Goal: Information Seeking & Learning: Learn about a topic

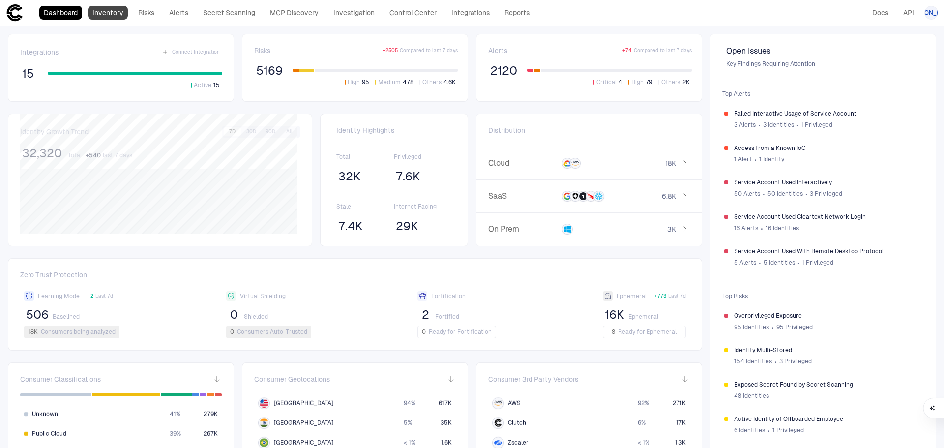
click at [119, 10] on link "Inventory" at bounding box center [108, 13] width 40 height 14
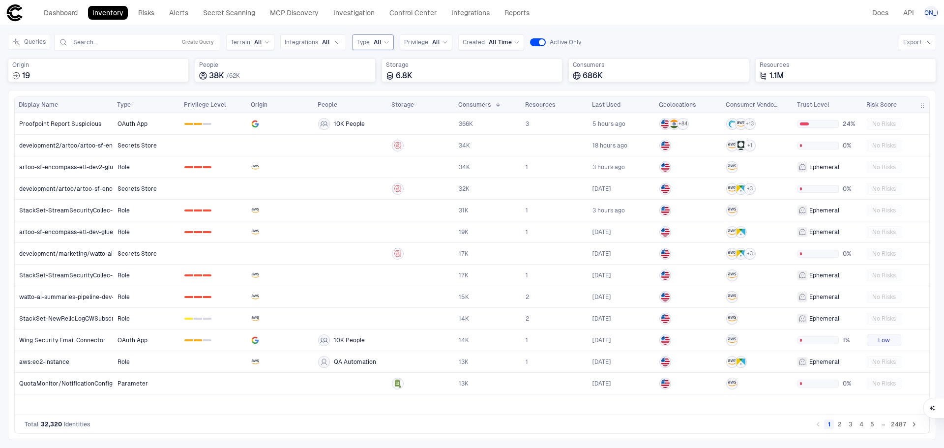
click at [384, 41] on icon at bounding box center [387, 42] width 6 height 6
click at [382, 198] on div "SSH Key" at bounding box center [408, 192] width 102 height 17
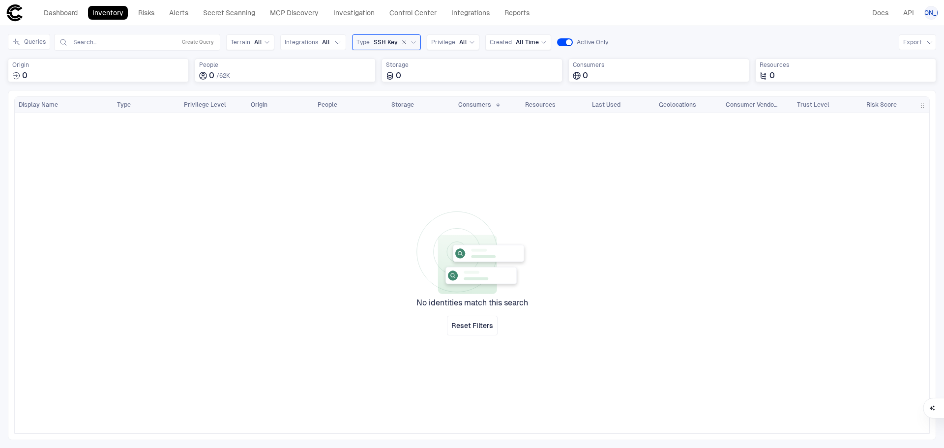
click at [401, 40] on icon "button" at bounding box center [404, 42] width 6 height 6
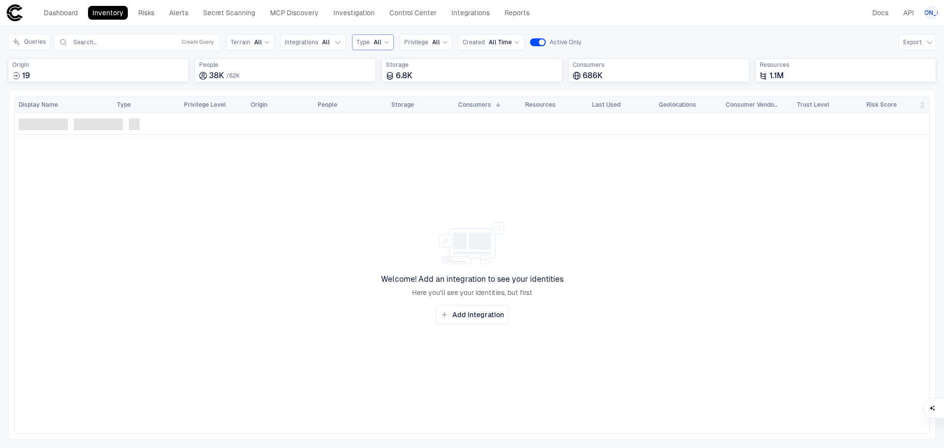
click at [386, 37] on div "Type All" at bounding box center [373, 42] width 33 height 11
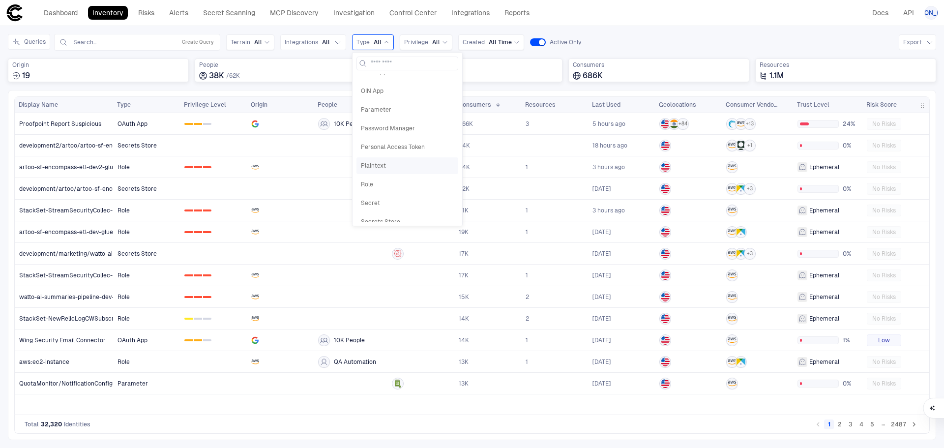
scroll to position [315, 0]
click at [367, 196] on span "Role" at bounding box center [407, 198] width 93 height 8
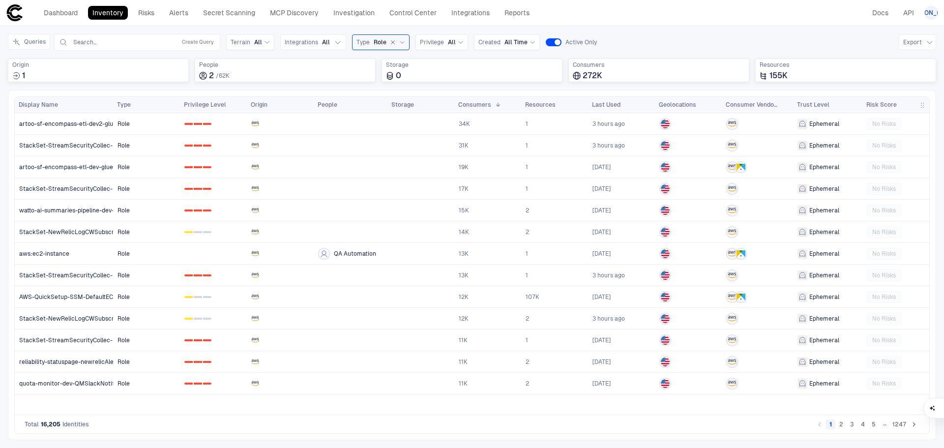
click at [402, 45] on div "Role" at bounding box center [389, 42] width 31 height 9
click at [390, 40] on icon "button" at bounding box center [393, 42] width 6 height 6
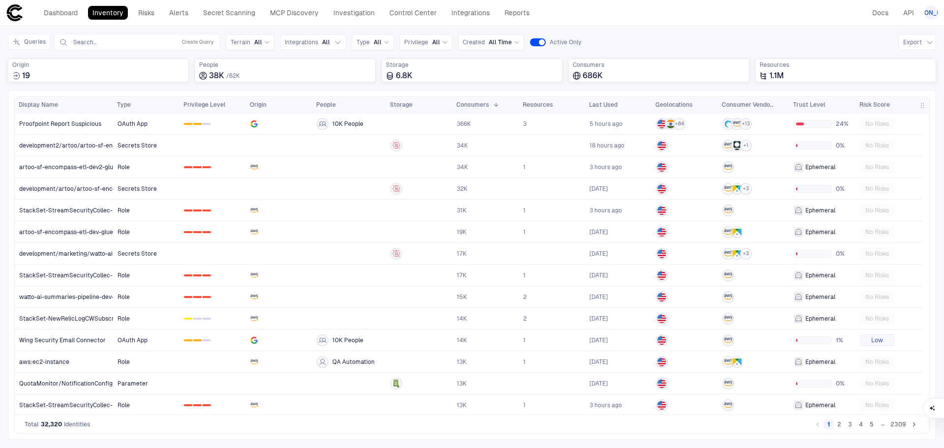
click at [386, 43] on icon at bounding box center [387, 42] width 6 height 6
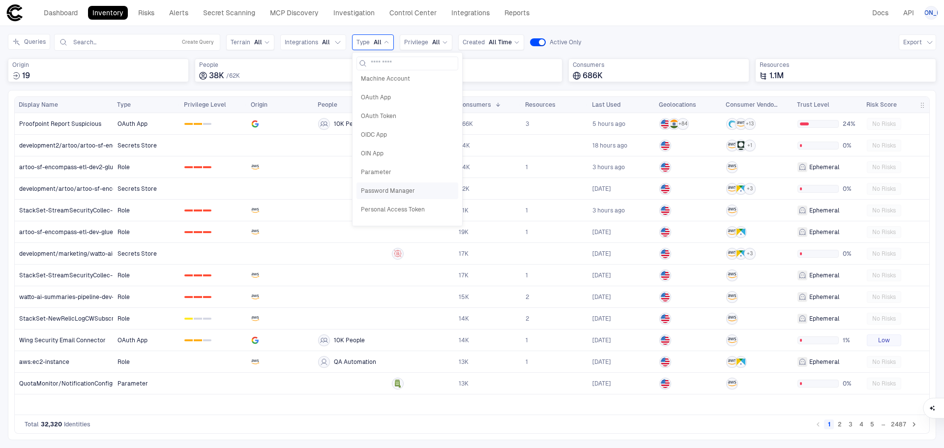
scroll to position [216, 0]
click at [620, 28] on div "Inventory Navigator Discovery AD Service Accounts Access from Non-Org Addresses…" at bounding box center [472, 237] width 944 height 422
drag, startPoint x: 635, startPoint y: 30, endPoint x: 305, endPoint y: 48, distance: 330.1
click at [635, 30] on div "Inventory Navigator Discovery AD Service Accounts Access from Non-Org Addresses…" at bounding box center [472, 237] width 944 height 422
click at [254, 35] on div "Terrain All" at bounding box center [250, 42] width 48 height 16
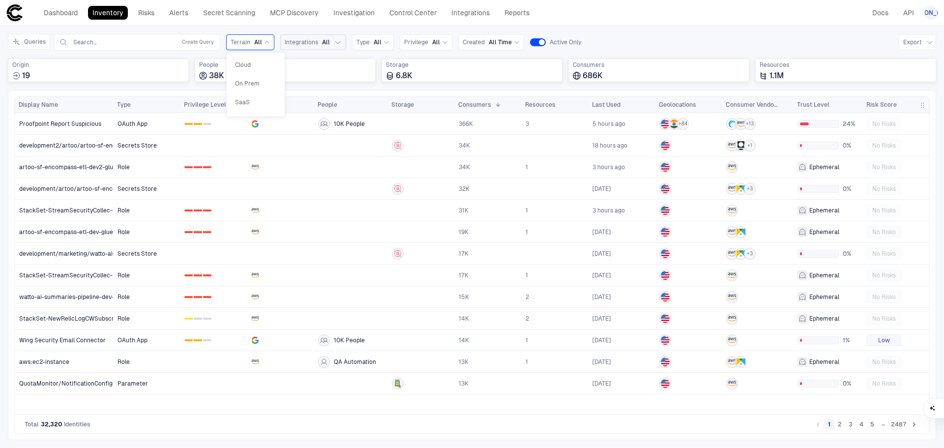
click at [315, 44] on span "Integrations" at bounding box center [301, 42] width 33 height 8
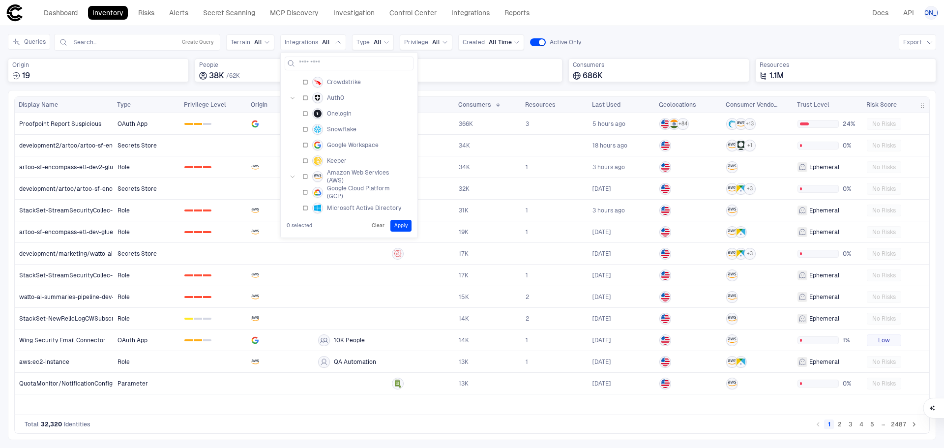
click at [378, 43] on span "All" at bounding box center [378, 42] width 8 height 8
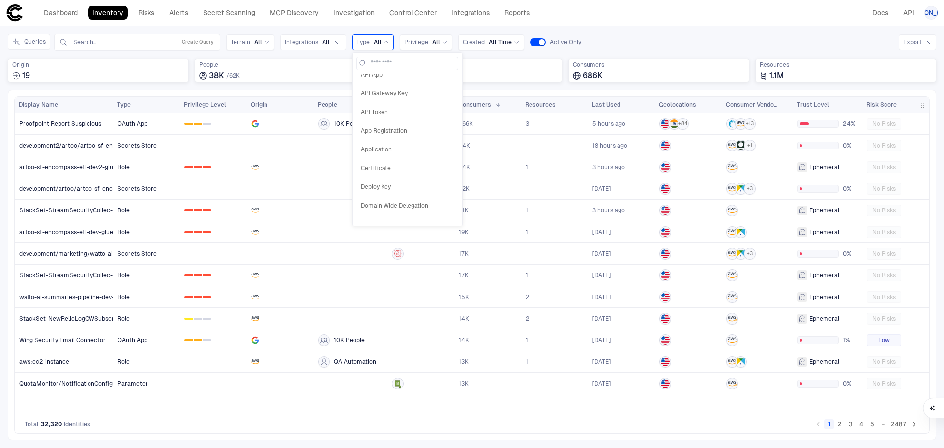
scroll to position [0, 0]
click at [625, 38] on div "Queries Search... Create Query Terrain All Integrations All Type All Privilege …" at bounding box center [472, 42] width 929 height 17
drag, startPoint x: 432, startPoint y: 41, endPoint x: 439, endPoint y: 38, distance: 7.0
click at [432, 41] on span "All" at bounding box center [436, 42] width 8 height 8
click at [439, 38] on div "Privilege All" at bounding box center [426, 42] width 44 height 11
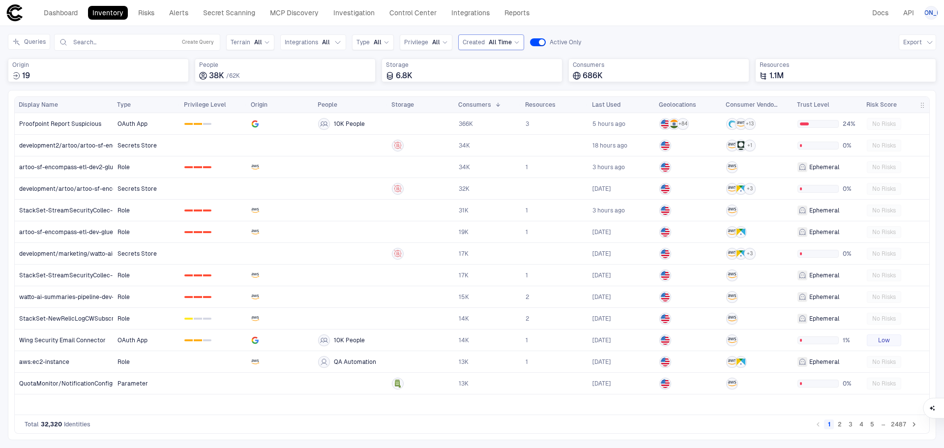
click at [498, 42] on span "All Time" at bounding box center [500, 42] width 23 height 8
click at [505, 39] on span "All Time" at bounding box center [500, 42] width 23 height 8
click at [642, 34] on div "Queries Search... Create Query Terrain All Integrations All Type All Privilege …" at bounding box center [472, 42] width 929 height 17
click at [369, 42] on div "Type All" at bounding box center [373, 42] width 33 height 8
click at [377, 39] on span "All" at bounding box center [378, 42] width 8 height 8
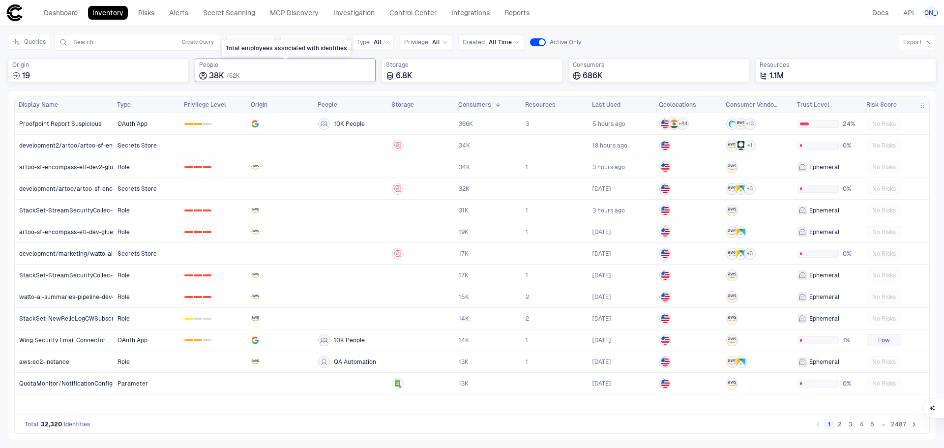
click at [267, 65] on span "People" at bounding box center [285, 65] width 172 height 8
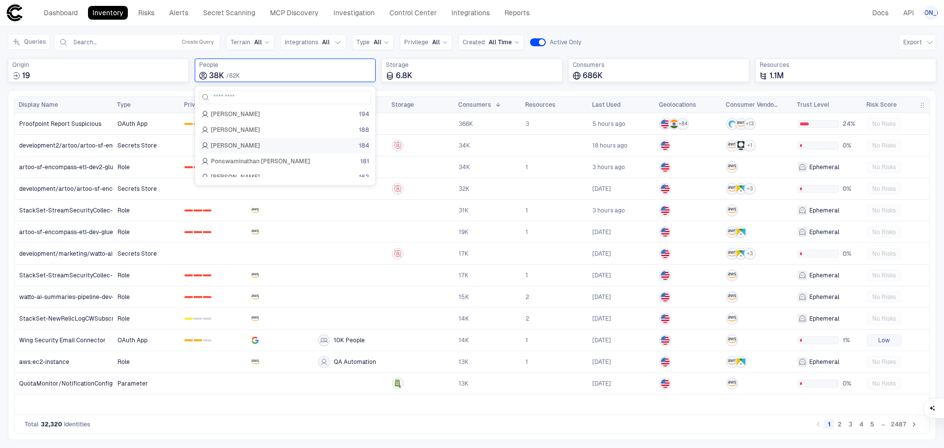
scroll to position [98, 0]
click at [605, 39] on div "Queries Search... Create Query Terrain All Integrations All Type All Privilege …" at bounding box center [472, 42] width 929 height 17
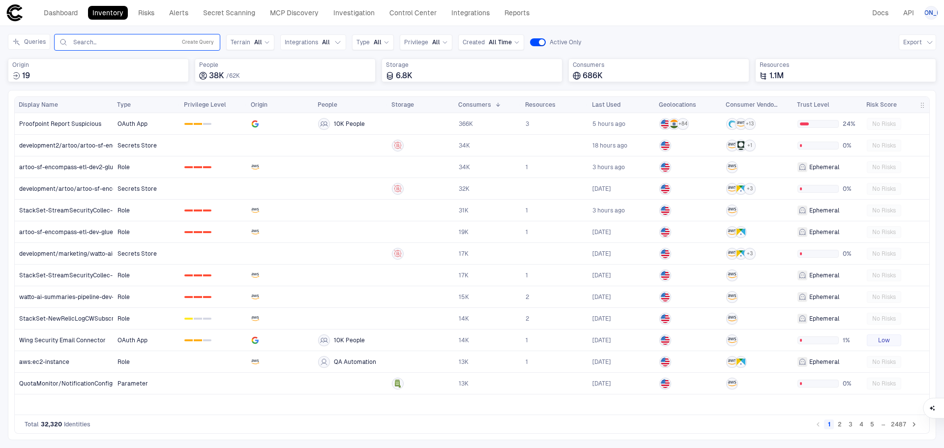
click at [137, 41] on input "text" at bounding box center [122, 42] width 100 height 8
type input "********"
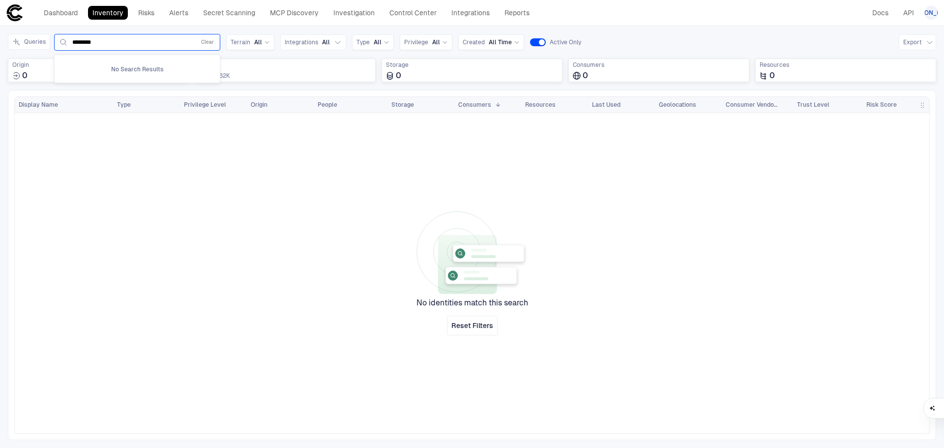
drag, startPoint x: 126, startPoint y: 43, endPoint x: 66, endPoint y: 44, distance: 59.5
click at [66, 44] on div "******** Clear" at bounding box center [137, 42] width 157 height 12
type input "********"
click at [163, 223] on div at bounding box center [521, 273] width 817 height 320
click at [37, 41] on button "Queries" at bounding box center [29, 42] width 42 height 16
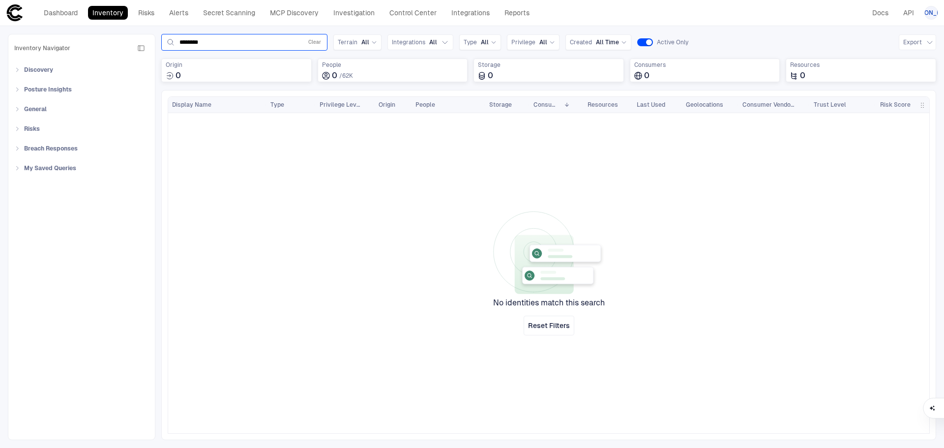
click at [187, 38] on div "******** Clear" at bounding box center [244, 42] width 157 height 12
click at [315, 43] on button "Clear" at bounding box center [314, 42] width 17 height 12
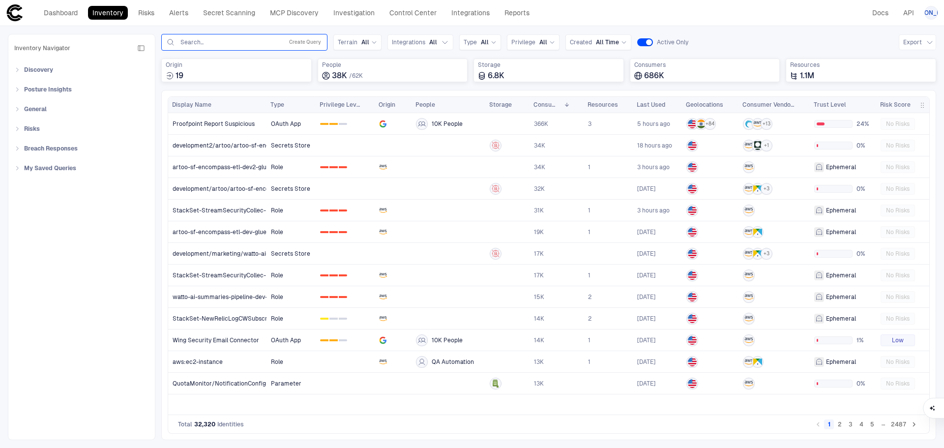
click at [205, 46] on div "Search... Create Query" at bounding box center [244, 42] width 157 height 12
click at [217, 40] on input "text" at bounding box center [230, 42] width 100 height 8
type input "*****"
click at [217, 40] on input "*****" at bounding box center [230, 42] width 100 height 8
drag, startPoint x: 260, startPoint y: 38, endPoint x: 139, endPoint y: 46, distance: 121.2
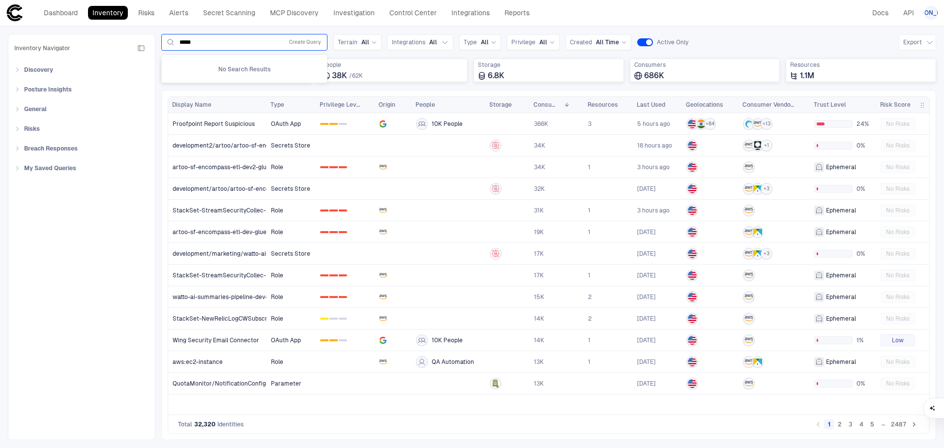
click at [139, 46] on div "Inventory Navigator Discovery AD Service Accounts Access from Non-Org Addresses…" at bounding box center [472, 237] width 944 height 422
click at [713, 31] on div "Inventory Navigator Discovery AD Service Accounts Access from Non-Org Addresses…" at bounding box center [472, 237] width 944 height 422
click at [261, 42] on input "text" at bounding box center [230, 42] width 100 height 8
click at [728, 35] on div "Queries Search... Create Query Recent API Tokens Active Identity of Offboarded …" at bounding box center [548, 42] width 775 height 17
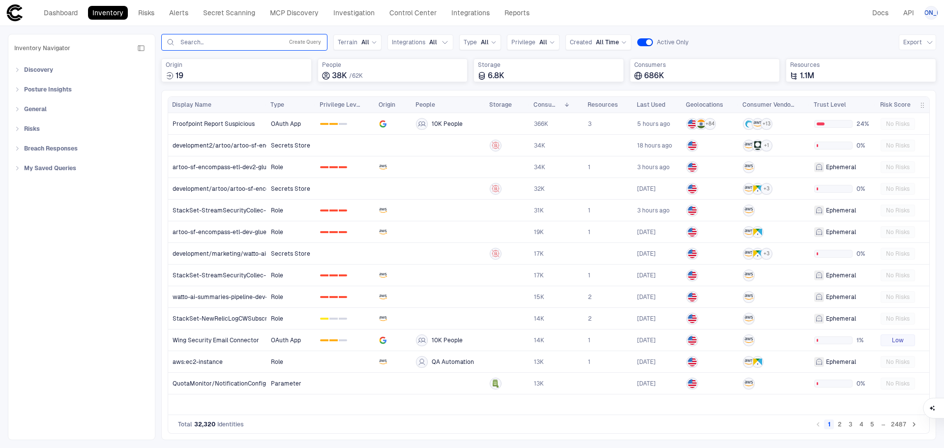
click at [279, 40] on input "text" at bounding box center [230, 42] width 100 height 8
click at [236, 44] on input "text" at bounding box center [230, 42] width 100 height 8
click at [353, 73] on span "62K" at bounding box center [357, 75] width 11 height 7
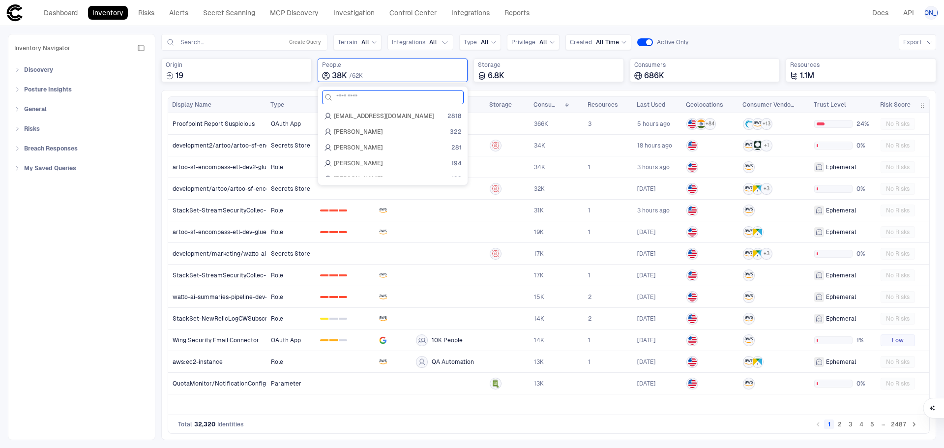
click at [353, 95] on input at bounding box center [398, 97] width 125 height 13
type input "**********"
click at [357, 116] on span "[PERSON_NAME]" at bounding box center [358, 116] width 49 height 8
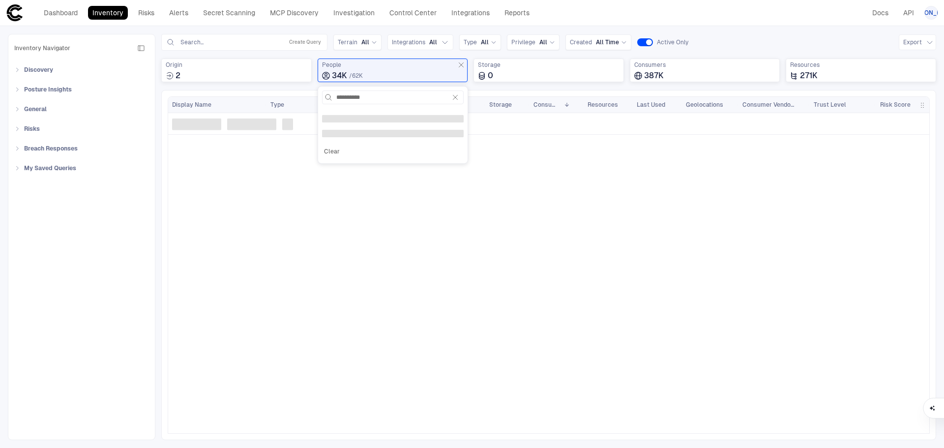
click at [798, 33] on div "Inventory Navigator Discovery AD Service Accounts Access from Non-Org Addresses…" at bounding box center [472, 237] width 944 height 422
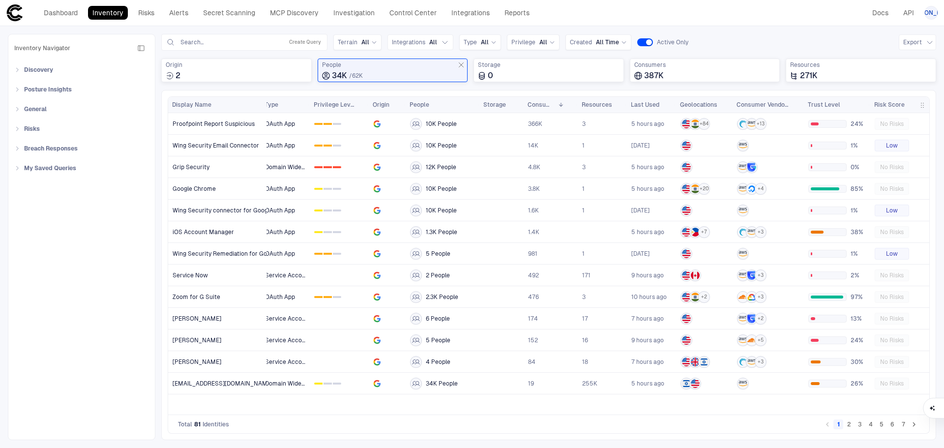
scroll to position [0, 0]
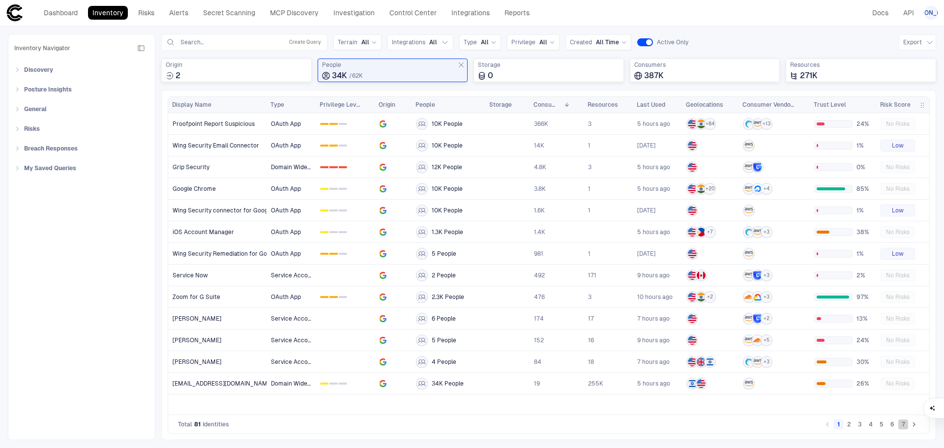
click at [906, 428] on button "7" at bounding box center [904, 425] width 10 height 10
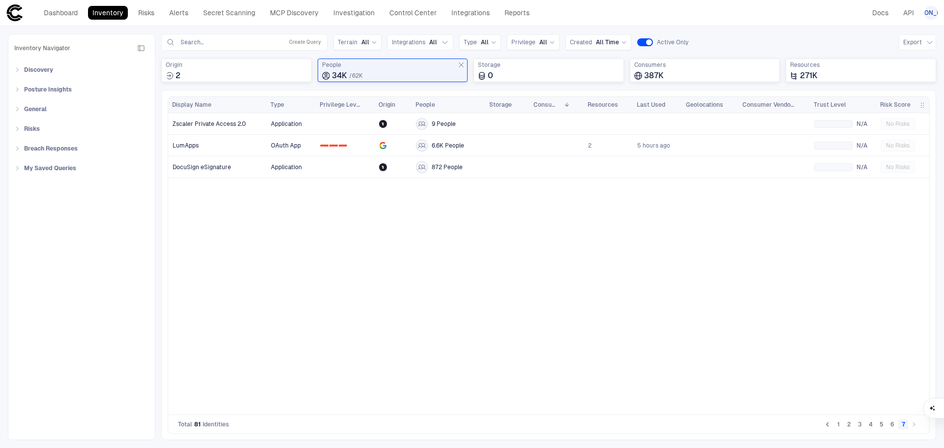
click at [891, 425] on button "6" at bounding box center [893, 425] width 10 height 10
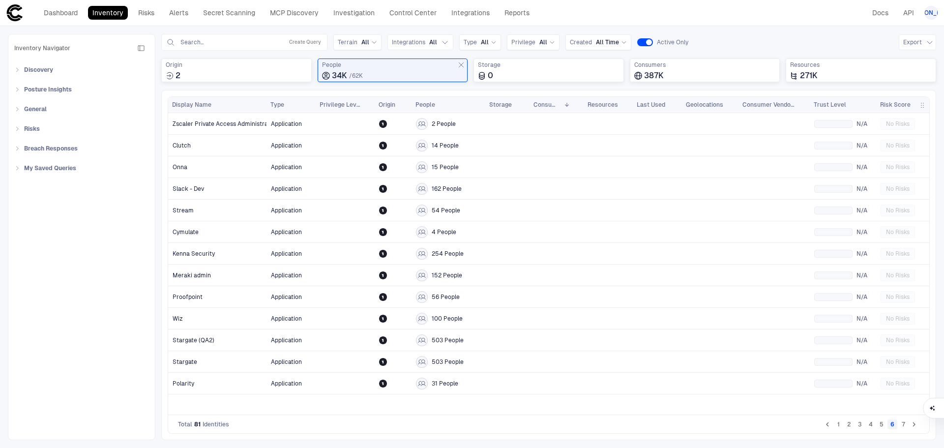
click at [858, 426] on button "3" at bounding box center [860, 425] width 10 height 10
click at [840, 426] on button "1" at bounding box center [839, 425] width 10 height 10
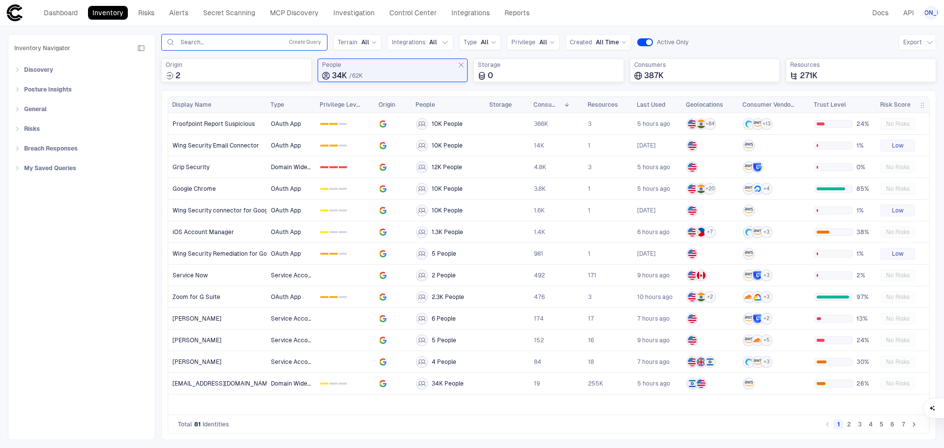
click at [234, 40] on input "text" at bounding box center [230, 42] width 100 height 8
type input "**********"
drag, startPoint x: 234, startPoint y: 40, endPoint x: 92, endPoint y: -8, distance: 150.3
click at [92, 0] on html "defs Dashboard Inventory Risks Alerts Secret Scanning MCP Discovery Investigati…" at bounding box center [472, 224] width 944 height 448
click at [388, 66] on span "People" at bounding box center [393, 65] width 142 height 8
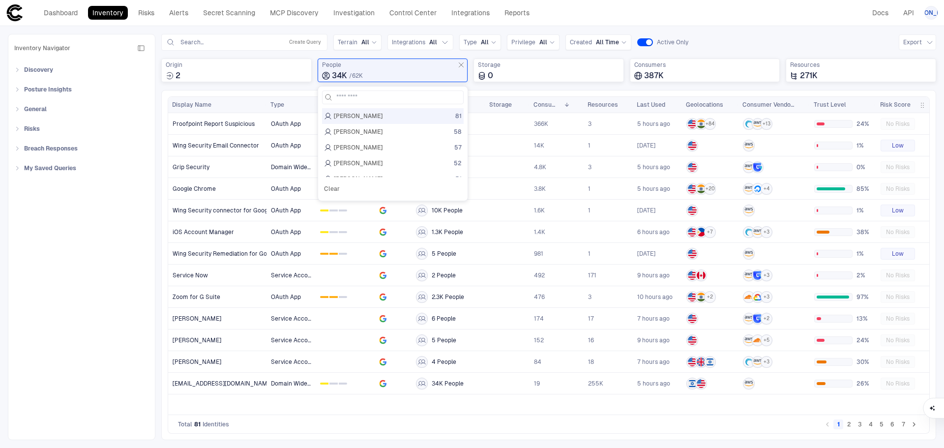
click at [374, 114] on span "[PERSON_NAME]" at bounding box center [358, 116] width 49 height 8
click at [776, 43] on div "Queries Search... Create Query Terrain All Integrations All Type All Privilege …" at bounding box center [548, 42] width 775 height 17
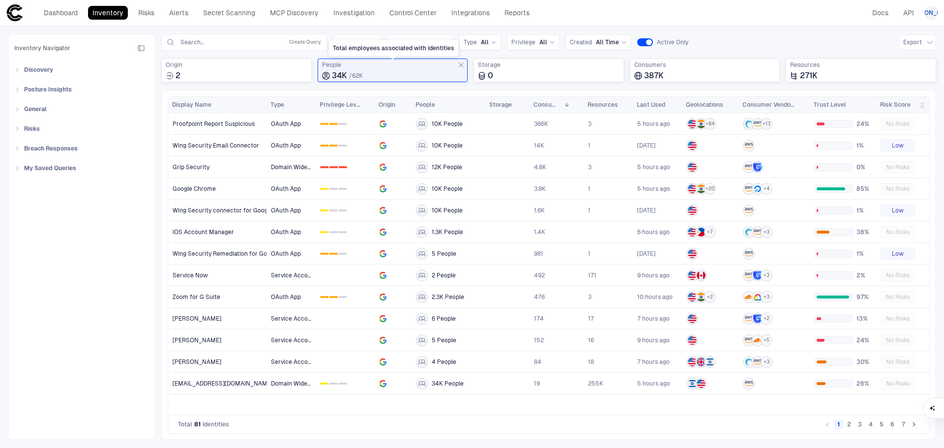
click at [374, 78] on div "34K / 62K" at bounding box center [393, 76] width 142 height 10
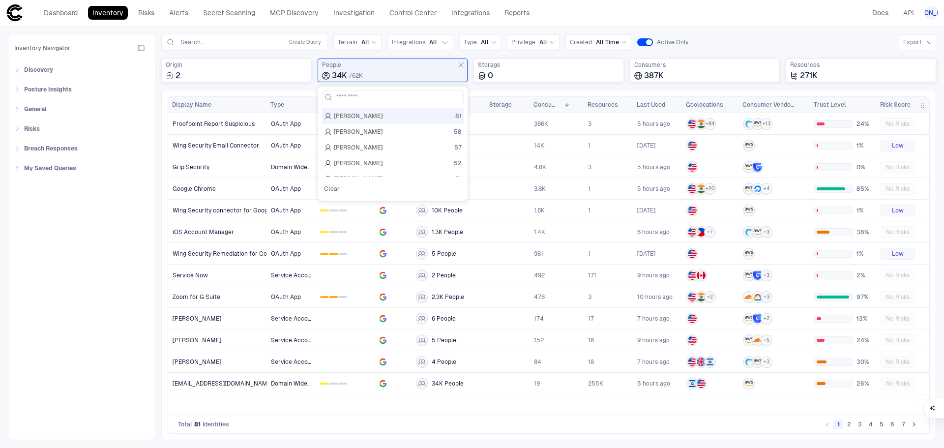
drag, startPoint x: 372, startPoint y: 115, endPoint x: 162, endPoint y: 213, distance: 231.9
click at [162, 213] on div "Drag here to set row groups Drag here to set column labels Display Name" at bounding box center [548, 265] width 775 height 350
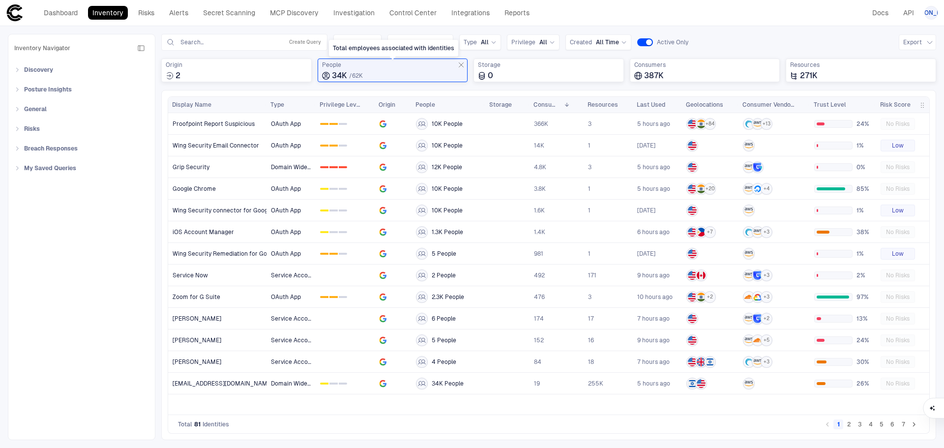
click at [406, 71] on div "34K / 62K" at bounding box center [393, 76] width 142 height 10
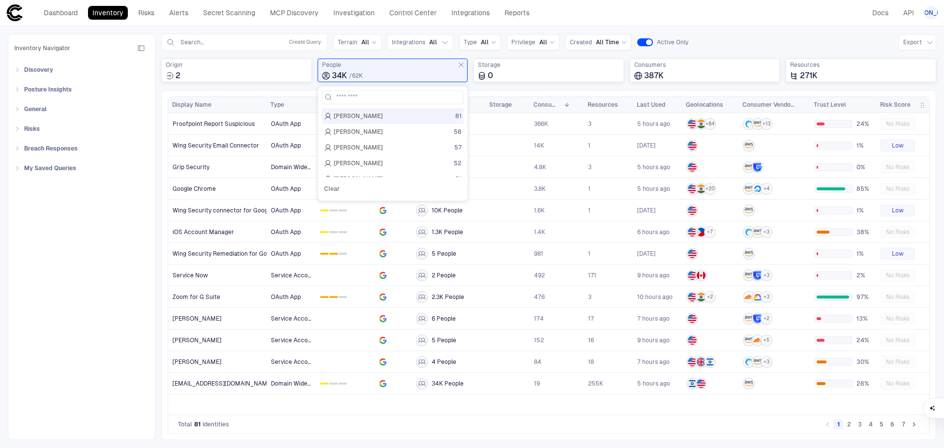
click at [343, 118] on span "[PERSON_NAME]" at bounding box center [358, 116] width 49 height 8
click at [554, 7] on div "Dashboard Inventory Risks Alerts Secret Scanning MCP Discovery Investigation Co…" at bounding box center [472, 13] width 933 height 18
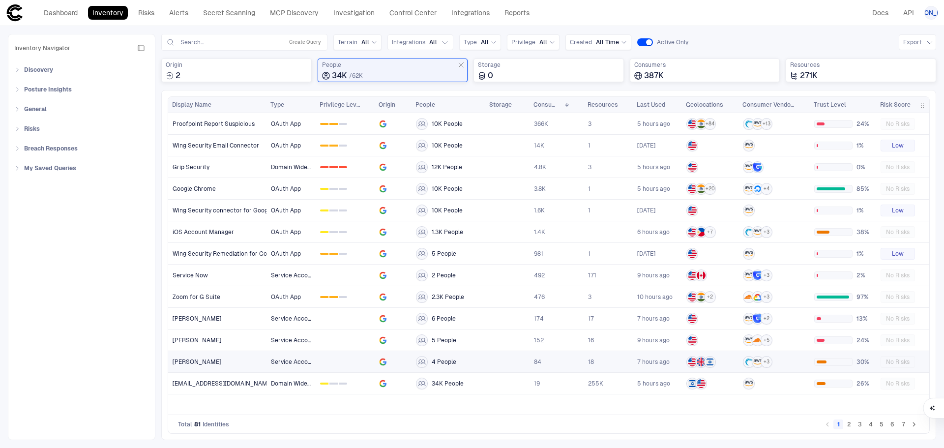
click at [200, 366] on link "[PERSON_NAME]" at bounding box center [218, 362] width 98 height 20
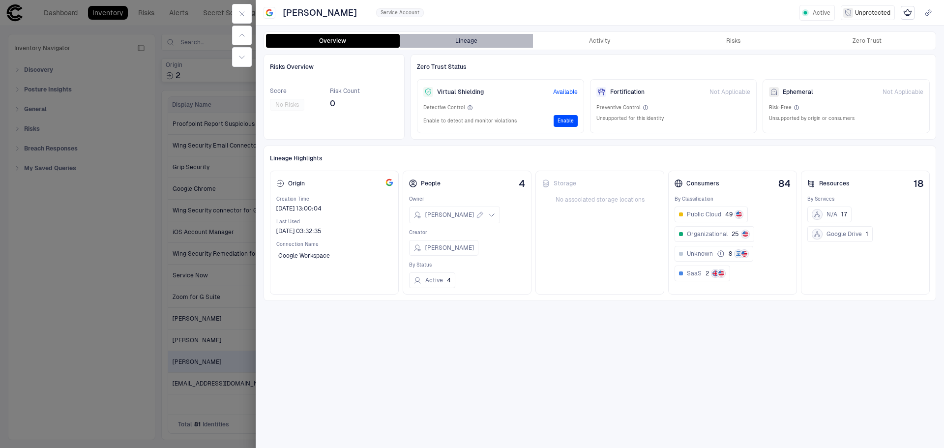
click at [437, 42] on button "Lineage" at bounding box center [467, 41] width 134 height 14
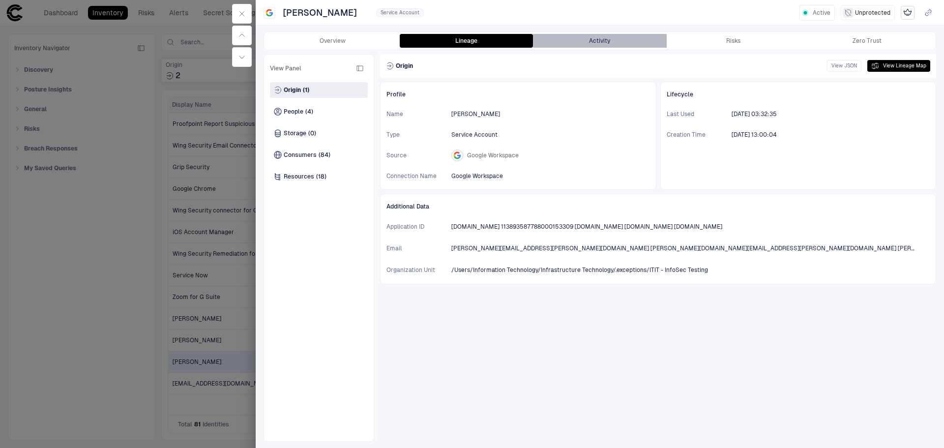
click at [595, 43] on button "Activity" at bounding box center [600, 41] width 134 height 14
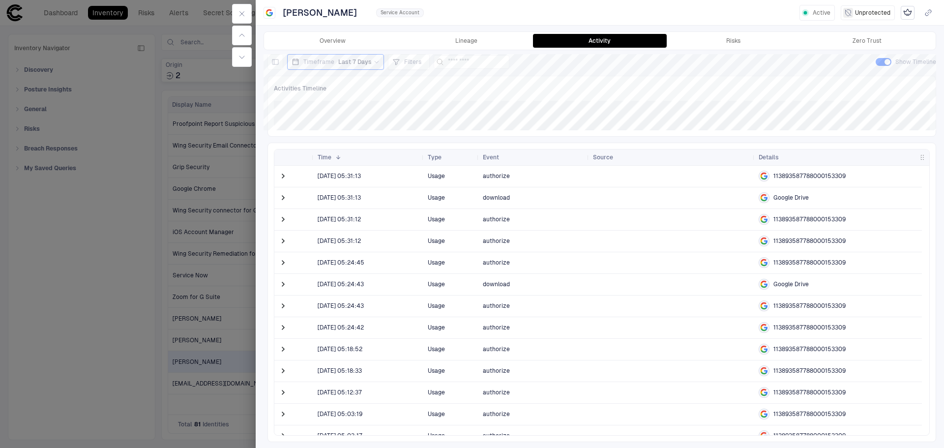
click at [119, 258] on div at bounding box center [472, 224] width 944 height 448
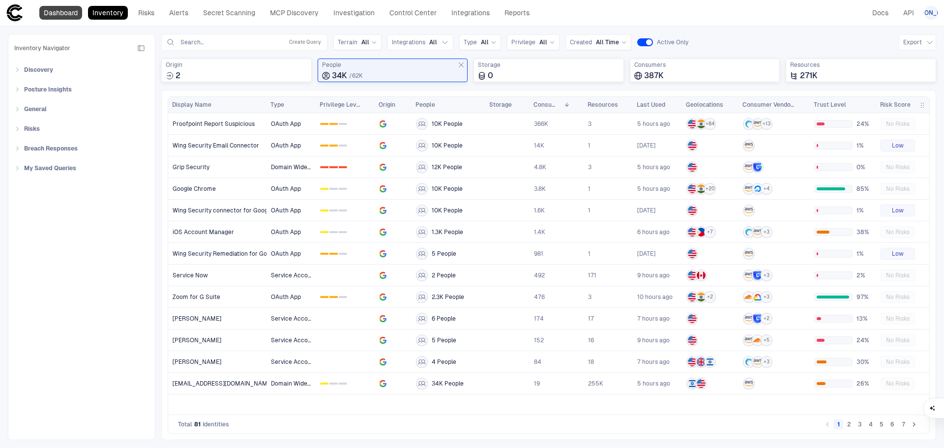
click at [63, 16] on link "Dashboard" at bounding box center [60, 13] width 43 height 14
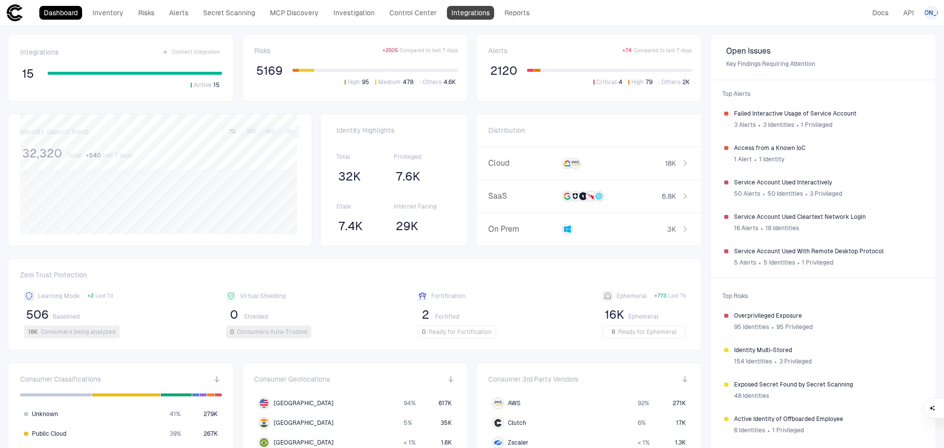
click at [473, 7] on div "Dashboard Inventory Risks Alerts Secret Scanning MCP Discovery Investigation Co…" at bounding box center [270, 13] width 528 height 18
click at [473, 12] on link "Integrations" at bounding box center [470, 13] width 47 height 14
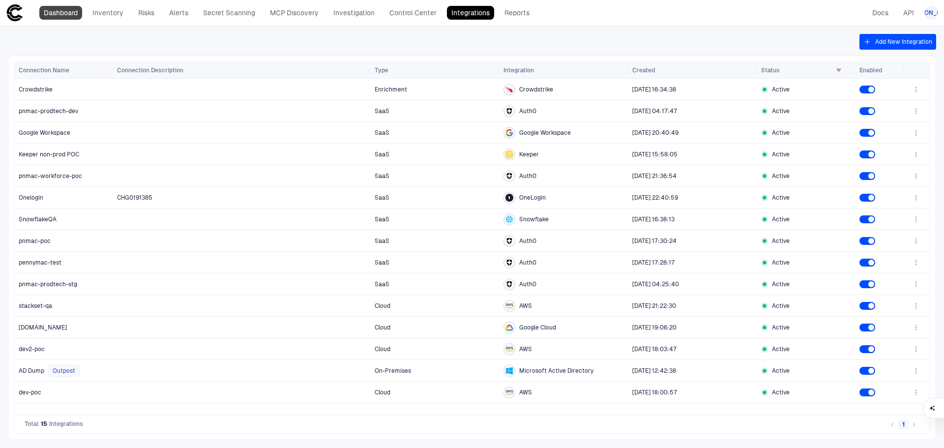
click at [69, 15] on link "Dashboard" at bounding box center [60, 13] width 43 height 14
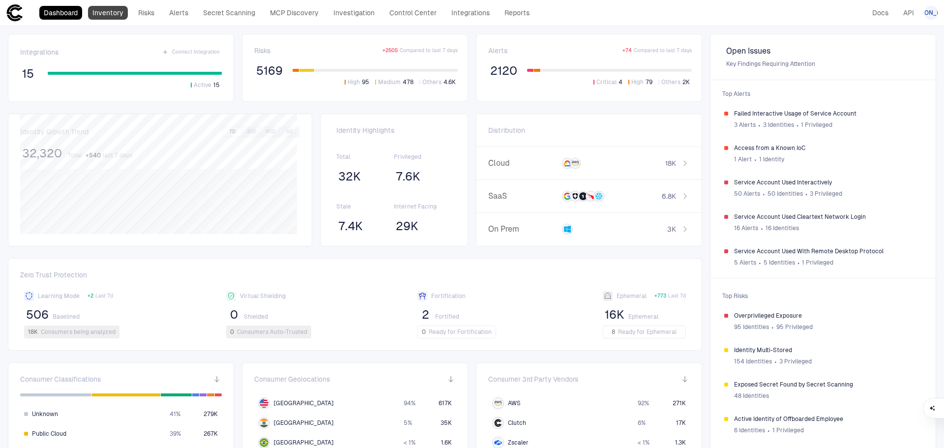
click at [119, 13] on link "Inventory" at bounding box center [108, 13] width 40 height 14
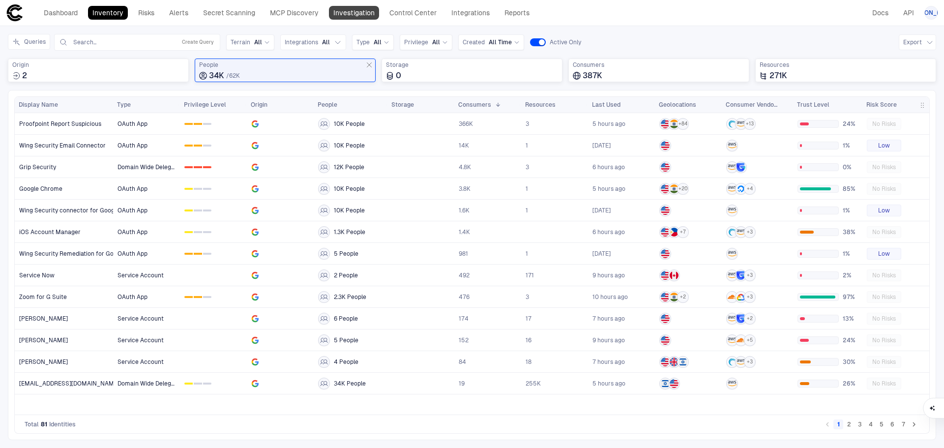
click at [343, 8] on link "Investigation" at bounding box center [354, 13] width 50 height 14
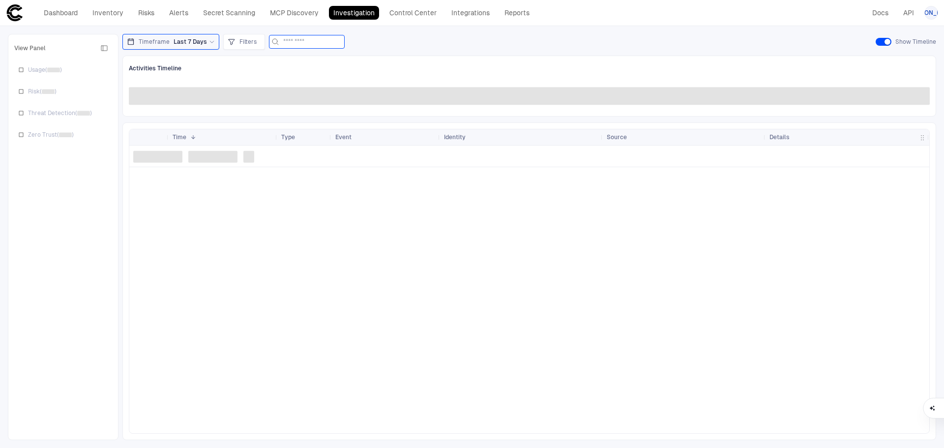
click at [298, 38] on input at bounding box center [312, 41] width 59 height 13
type input "**********"
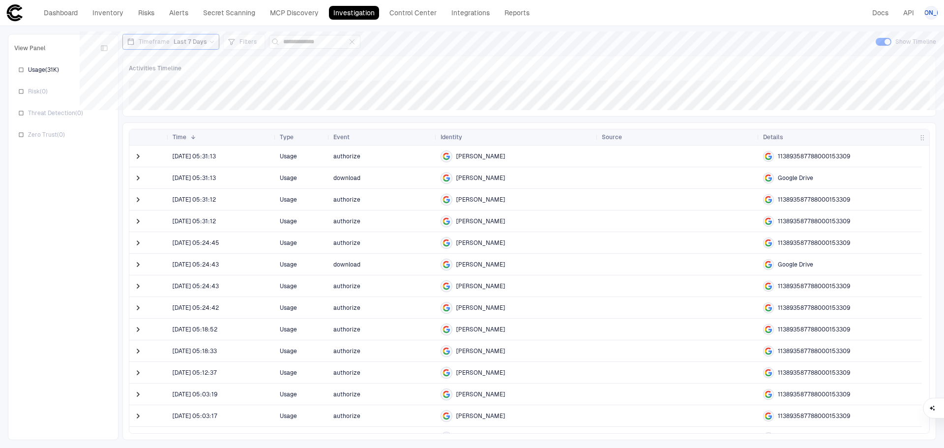
click at [356, 39] on icon "button" at bounding box center [352, 42] width 8 height 8
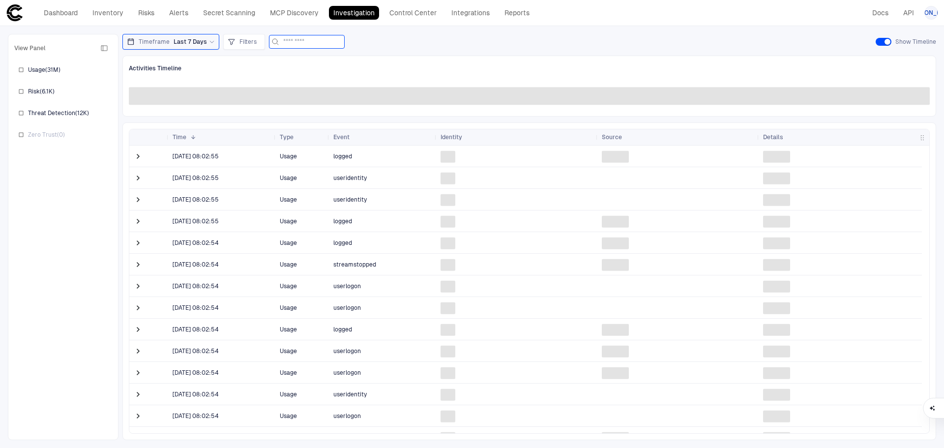
click at [335, 44] on input at bounding box center [312, 41] width 59 height 13
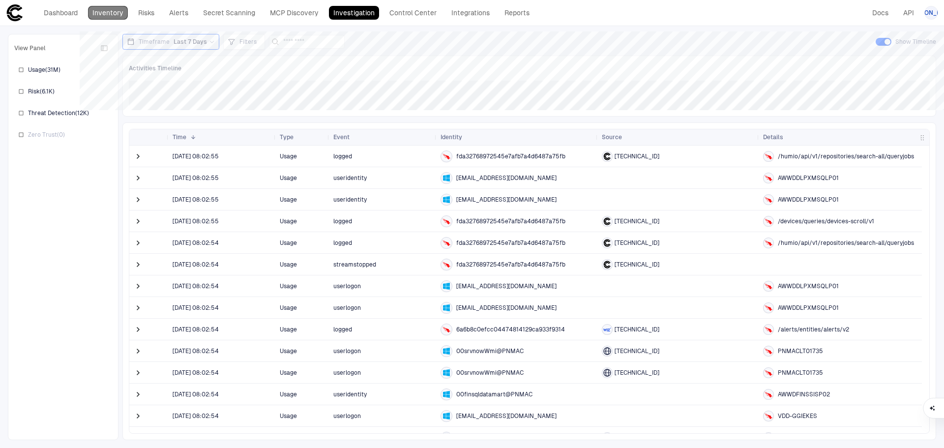
click at [122, 15] on link "Inventory" at bounding box center [108, 13] width 40 height 14
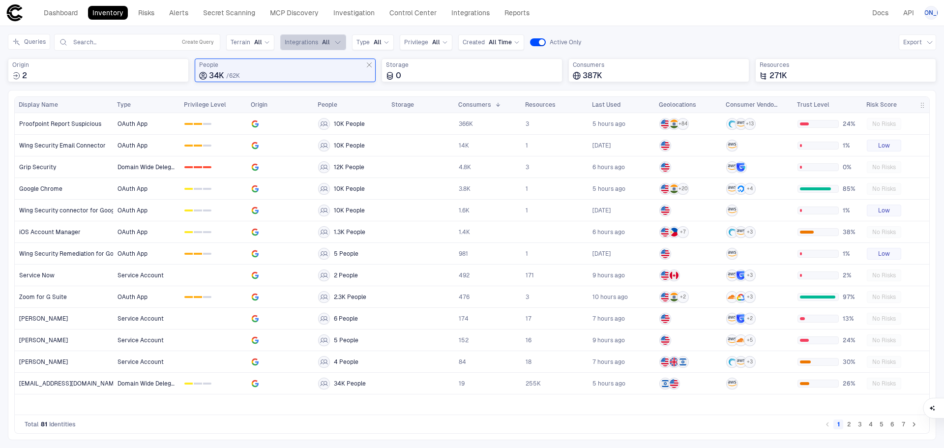
click at [330, 40] on button "Integrations All" at bounding box center [313, 42] width 66 height 16
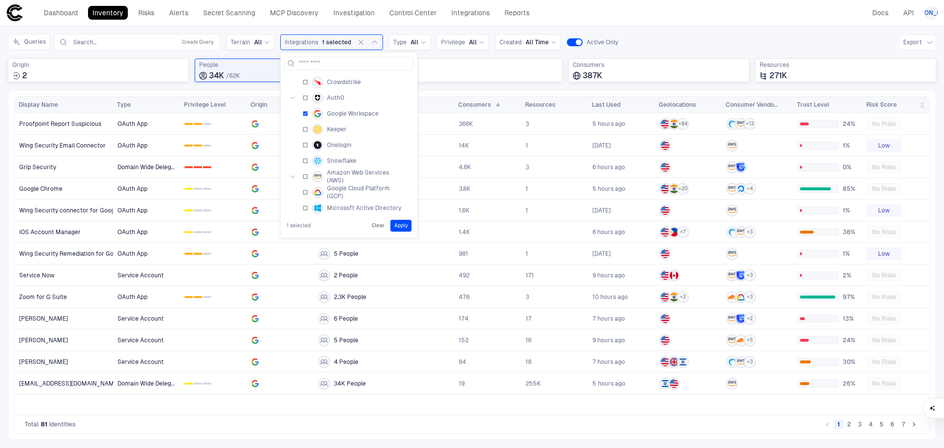
click at [306, 189] on label "Google Cloud Platform (GCP)" at bounding box center [354, 192] width 103 height 16
click at [396, 227] on button "Apply" at bounding box center [401, 226] width 21 height 12
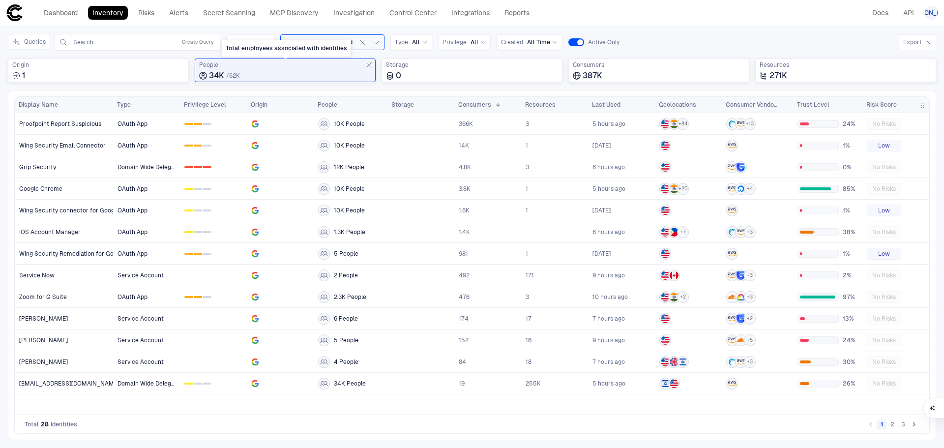
click at [368, 64] on icon "Total employees associated with identities" at bounding box center [369, 65] width 8 height 8
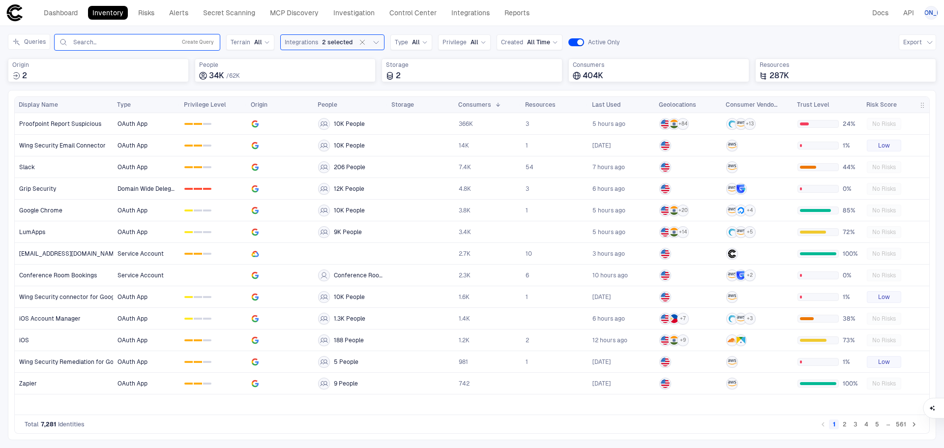
click at [126, 42] on input "text" at bounding box center [122, 42] width 100 height 8
paste input "**********"
type input "**********"
click at [209, 29] on div "Inventory Navigator Discovery AD Service Accounts Access from Non-Org Addresses…" at bounding box center [472, 237] width 944 height 422
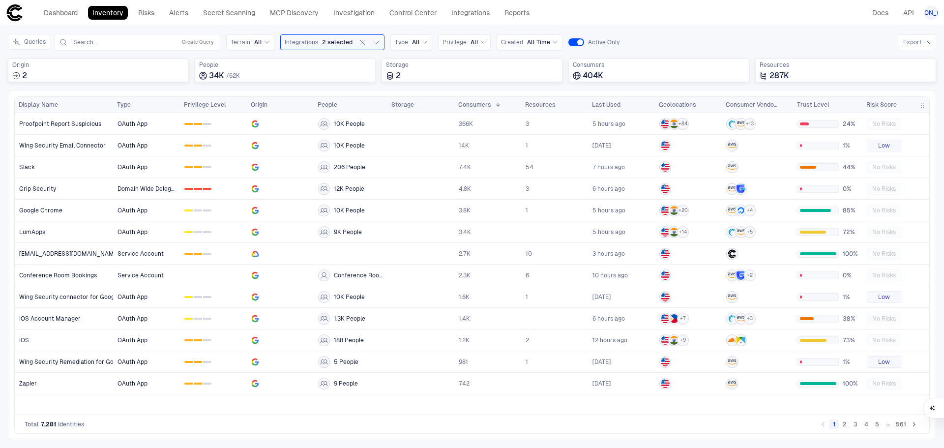
scroll to position [0, 0]
click at [38, 41] on button "Queries" at bounding box center [29, 42] width 42 height 16
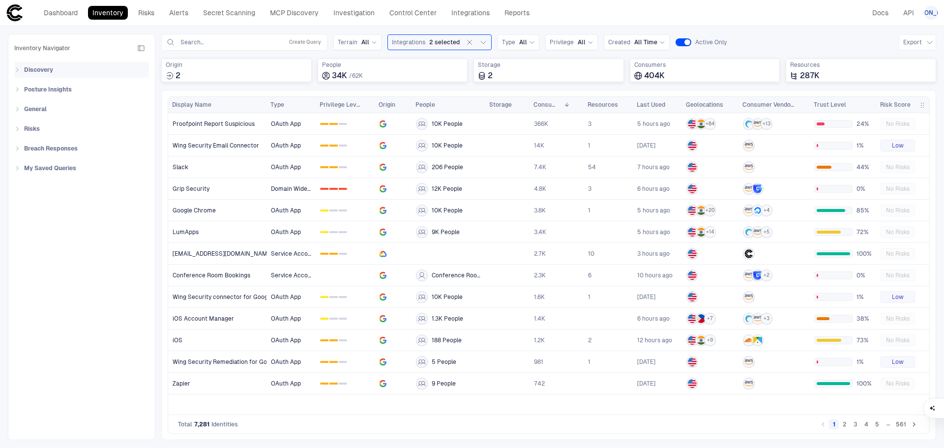
click at [24, 68] on div "Discovery" at bounding box center [84, 70] width 129 height 16
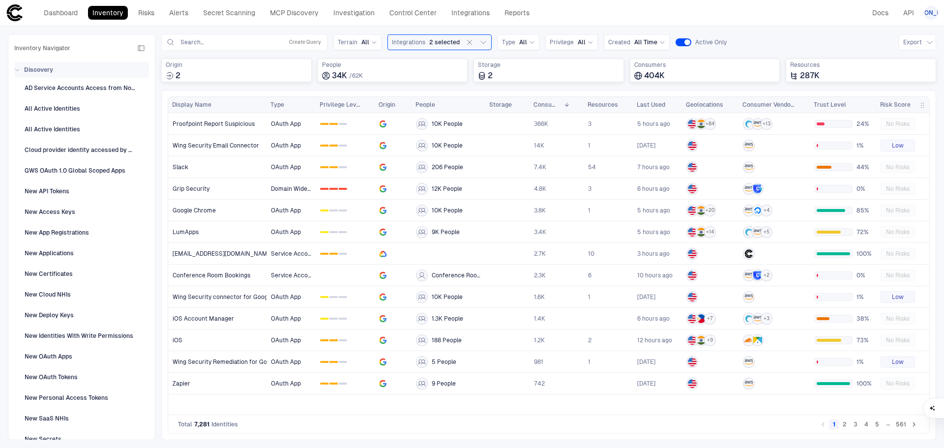
click at [18, 70] on icon at bounding box center [17, 70] width 4 height 2
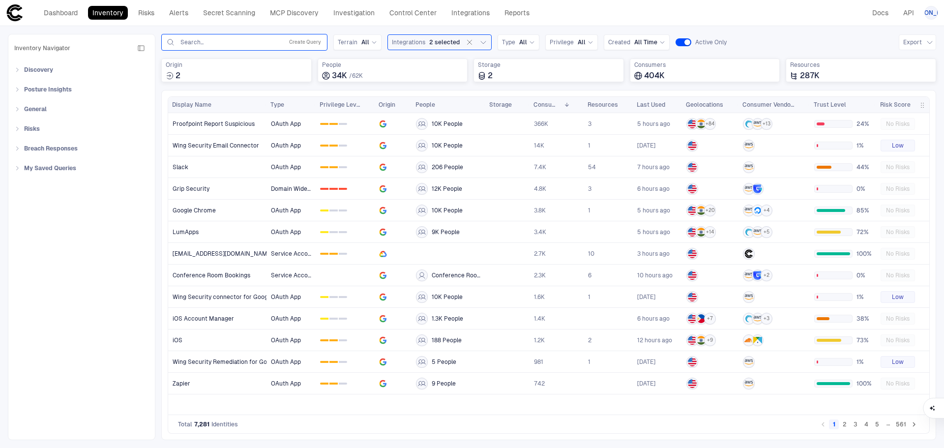
click at [189, 36] on div "Search... Create Query" at bounding box center [244, 42] width 157 height 12
click at [250, 40] on input "text" at bounding box center [230, 42] width 101 height 8
click at [468, 42] on icon "button" at bounding box center [470, 42] width 8 height 8
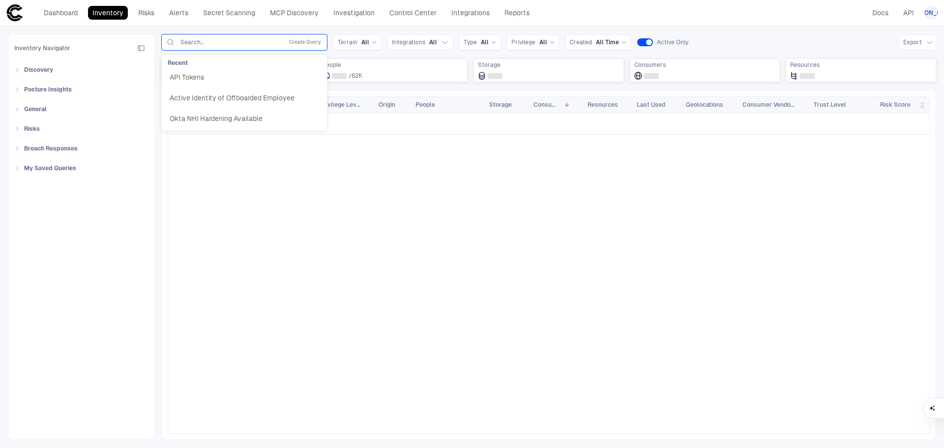
click at [250, 44] on input "text" at bounding box center [230, 42] width 101 height 8
paste input "**********"
type input "**********"
click at [728, 36] on div "Queries Search... Create Query Recent API Tokens Active Identity of Offboarded …" at bounding box center [548, 42] width 775 height 17
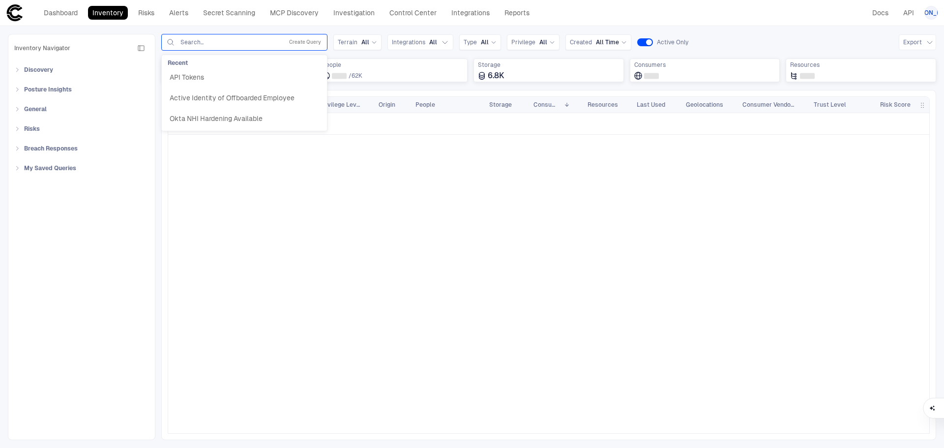
scroll to position [0, 0]
click at [242, 43] on input "text" at bounding box center [230, 42] width 101 height 8
paste input "**********"
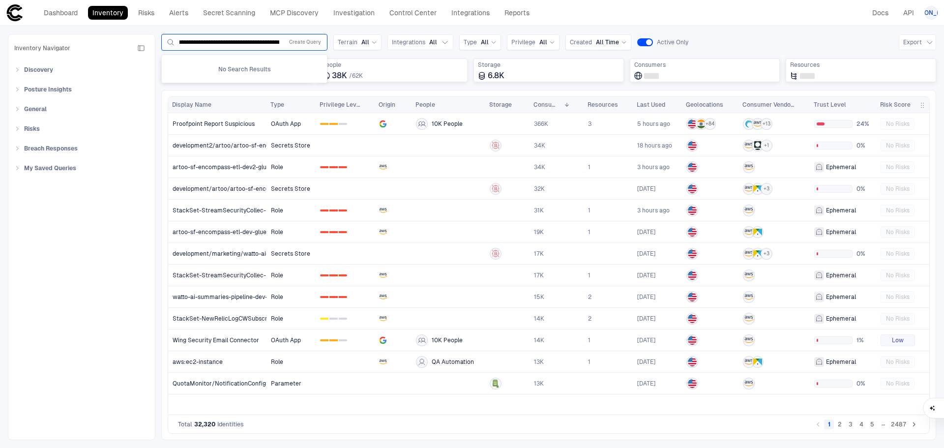
type input "**********"
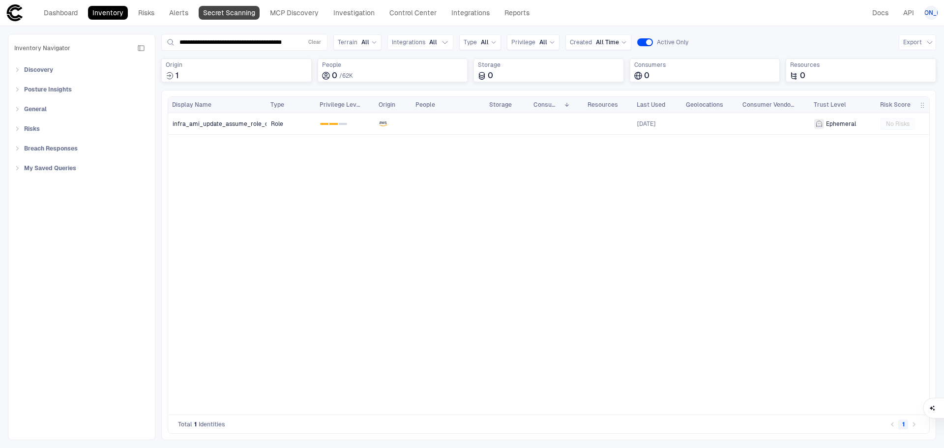
scroll to position [0, 0]
drag, startPoint x: 286, startPoint y: 178, endPoint x: 283, endPoint y: 166, distance: 12.2
click at [286, 178] on div "Role 0 1 2 [DATE] Ephemeral No Risks" at bounding box center [598, 260] width 663 height 294
click at [251, 124] on span "infra_ami_update_assume_role_dev_us-east-2" at bounding box center [239, 124] width 133 height 8
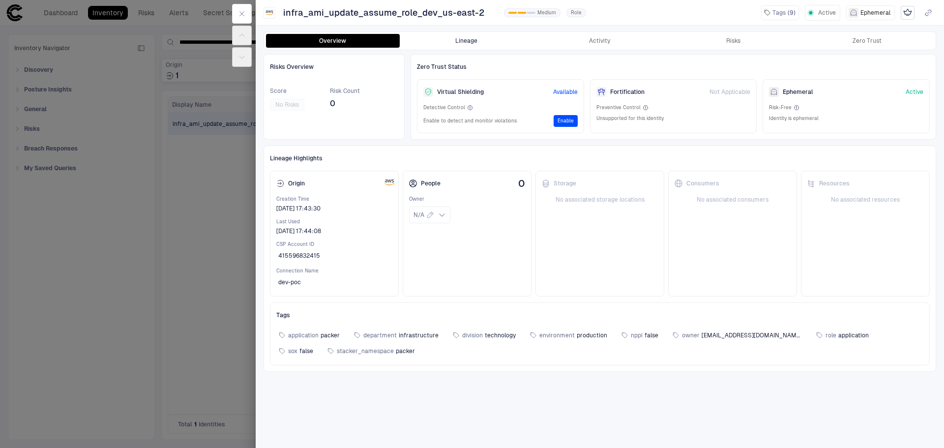
click at [473, 45] on button "Lineage" at bounding box center [467, 41] width 134 height 14
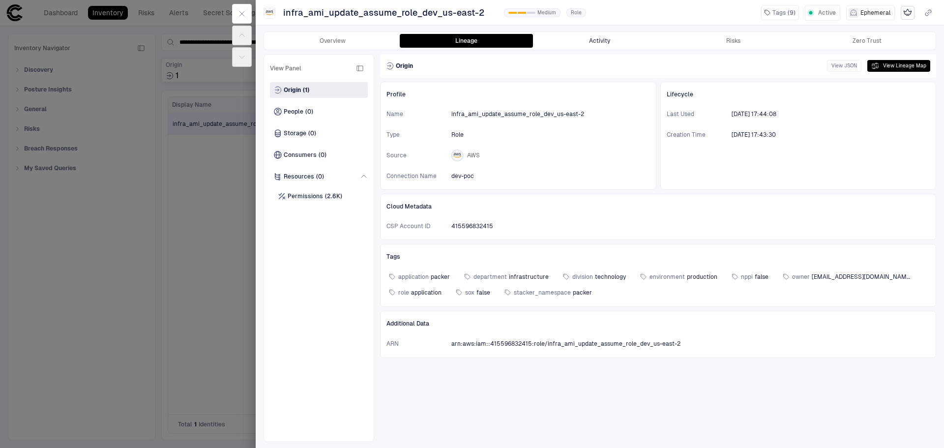
click at [565, 41] on button "Activity" at bounding box center [600, 41] width 134 height 14
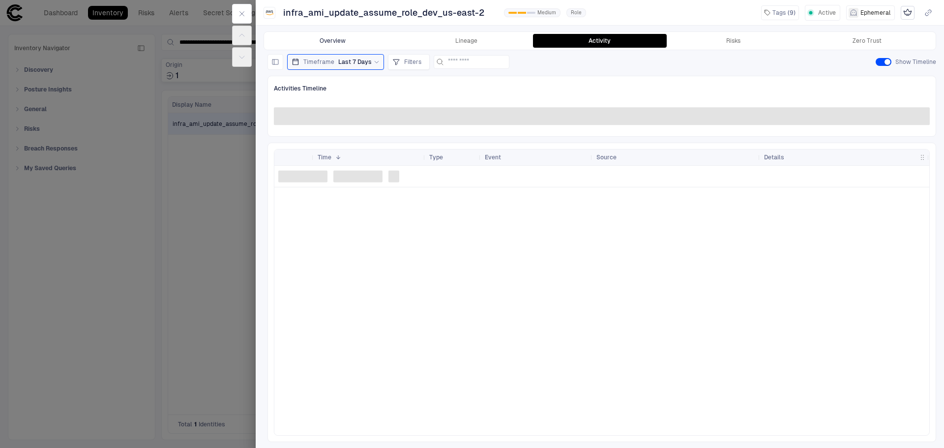
click at [356, 37] on button "Overview" at bounding box center [333, 41] width 134 height 14
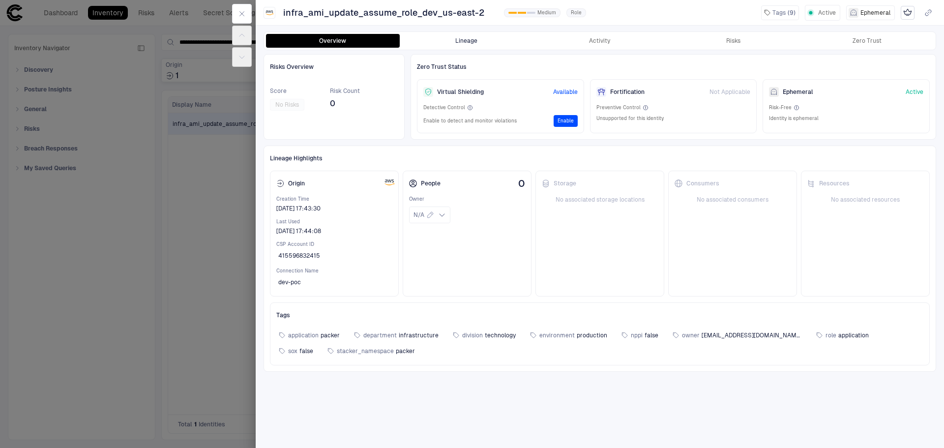
click at [430, 39] on button "Lineage" at bounding box center [467, 41] width 134 height 14
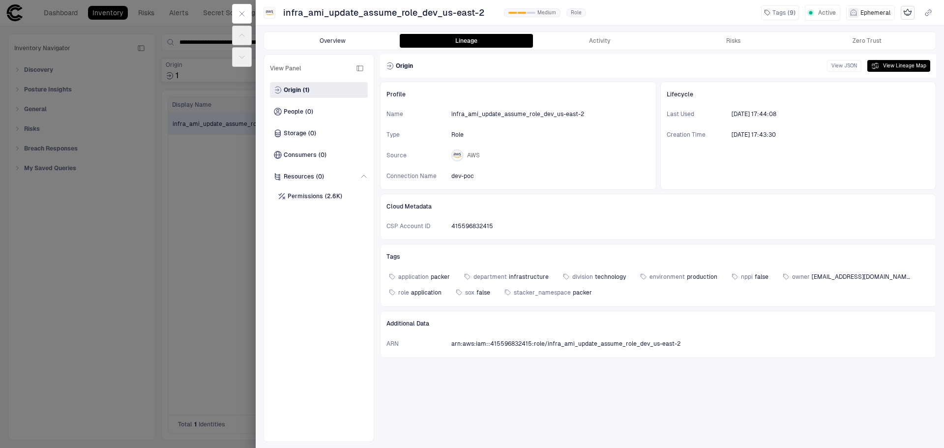
click at [333, 40] on button "Overview" at bounding box center [333, 41] width 134 height 14
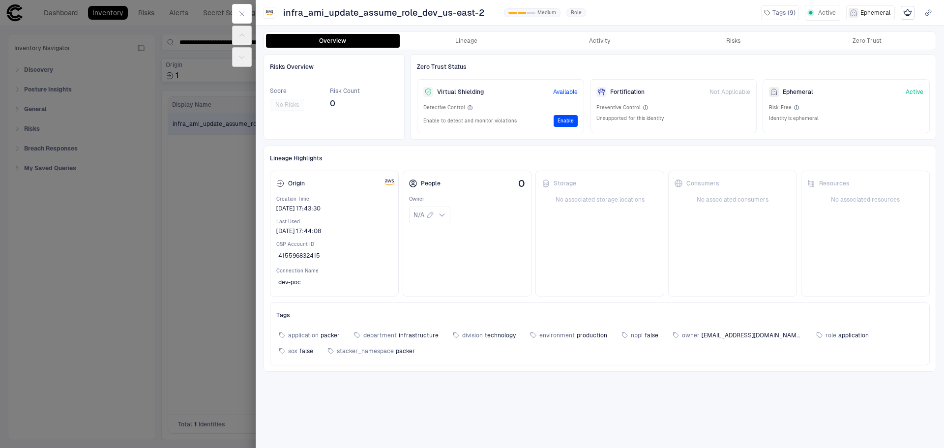
click at [216, 207] on div at bounding box center [472, 224] width 944 height 448
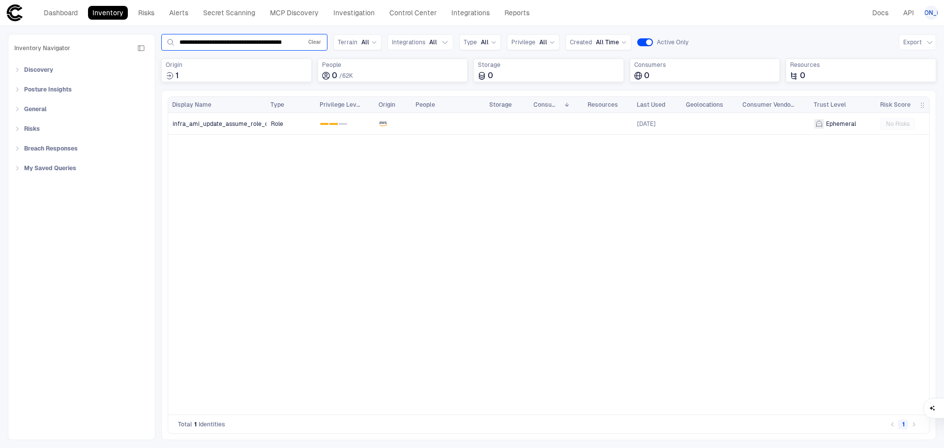
click at [312, 42] on button "Clear" at bounding box center [314, 42] width 17 height 12
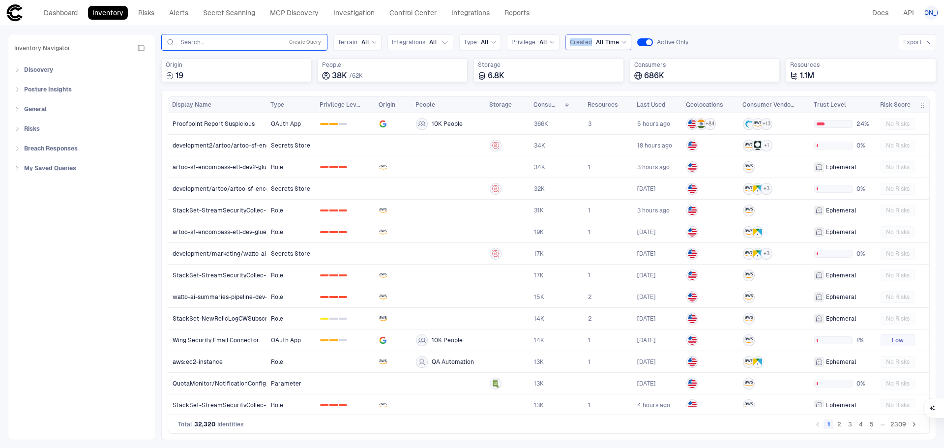
drag, startPoint x: 586, startPoint y: 44, endPoint x: 598, endPoint y: 43, distance: 11.8
click at [598, 43] on div "Created All Time" at bounding box center [599, 42] width 66 height 16
click at [711, 38] on div "Queries Search... Create Query Terrain All Integrations All Type All Privilege …" at bounding box center [548, 42] width 775 height 17
click at [681, 72] on div "686K" at bounding box center [706, 76] width 142 height 10
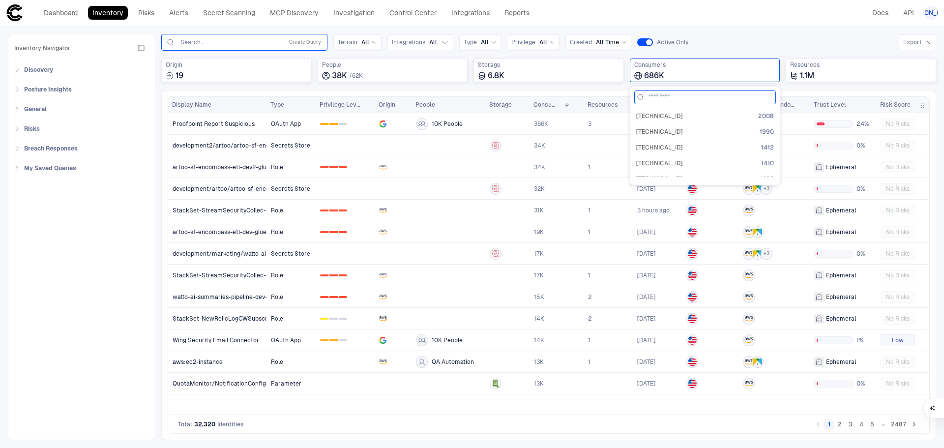
click at [694, 96] on input at bounding box center [711, 97] width 125 height 13
click at [752, 40] on div "Queries Search... Create Query Terrain All Integrations All Type All Privilege …" at bounding box center [548, 42] width 775 height 17
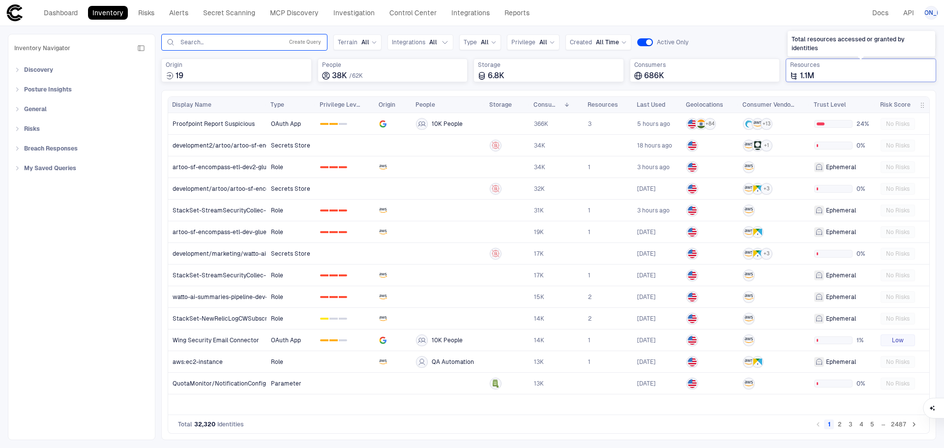
click at [857, 76] on div "1.1M" at bounding box center [862, 76] width 142 height 10
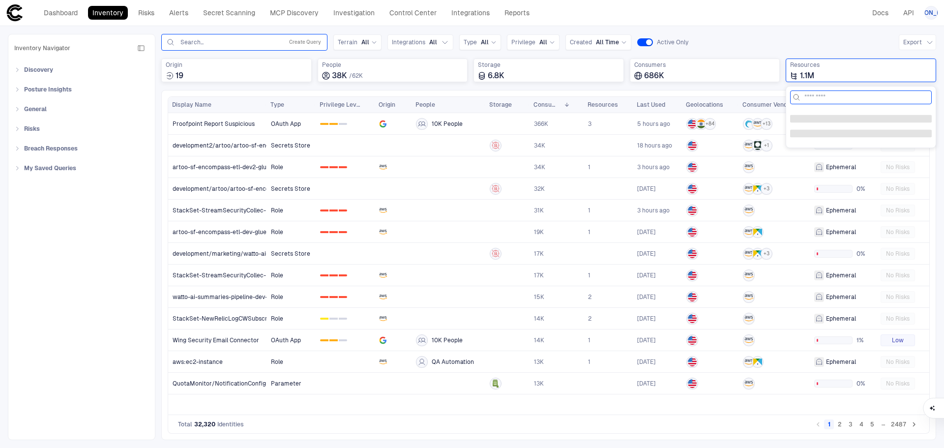
click at [854, 94] on input at bounding box center [867, 97] width 125 height 13
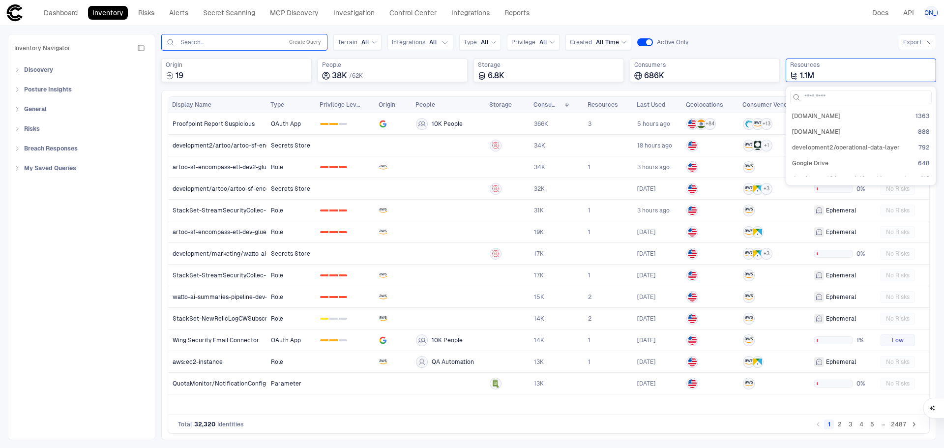
click at [774, 41] on div "Queries Search... Create Query Terrain All Integrations All Type All Privilege …" at bounding box center [548, 42] width 775 height 17
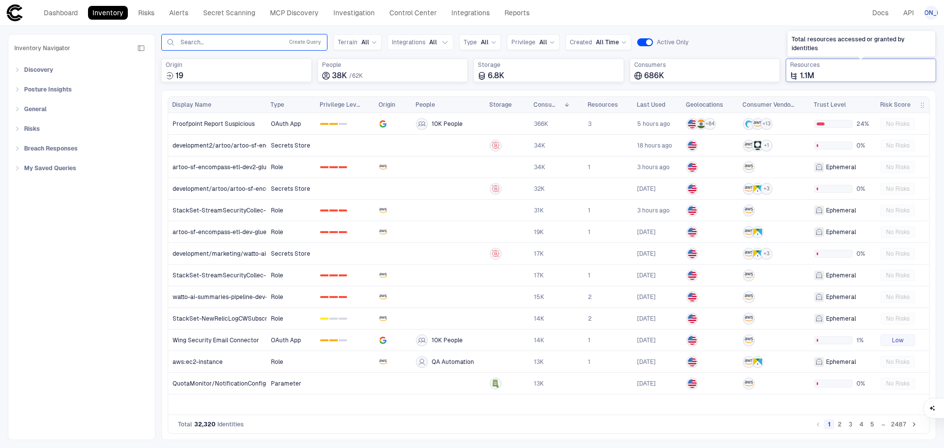
click at [818, 70] on div "Resources 1.1M" at bounding box center [862, 71] width 142 height 20
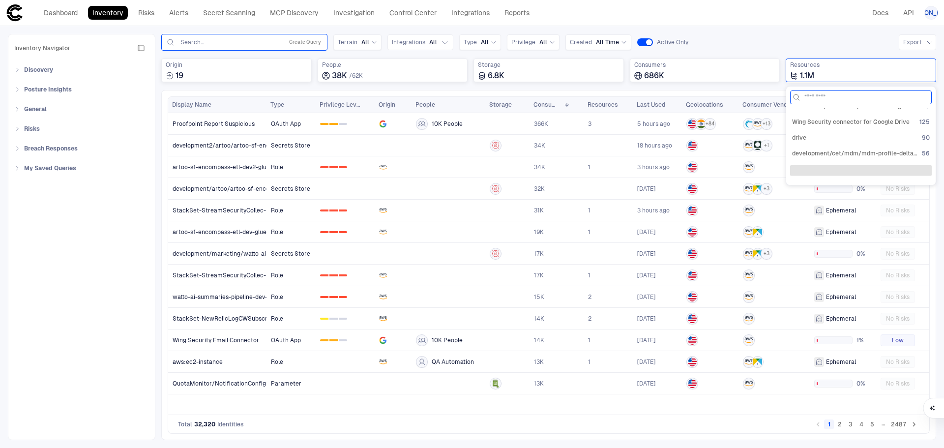
click at [832, 97] on input at bounding box center [867, 97] width 125 height 13
click at [811, 95] on input at bounding box center [867, 97] width 125 height 13
paste input "**********"
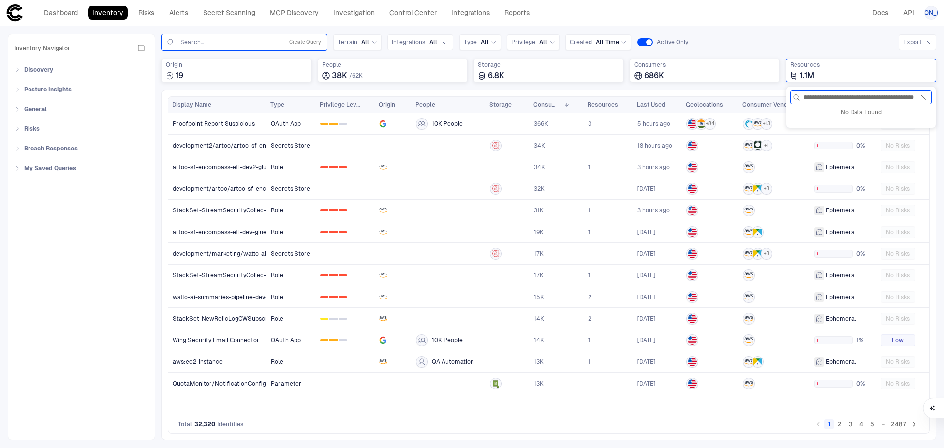
click at [834, 100] on input "**********" at bounding box center [859, 97] width 109 height 13
drag, startPoint x: 838, startPoint y: 98, endPoint x: 786, endPoint y: 102, distance: 52.3
click at [786, 102] on div "**********" at bounding box center [861, 107] width 151 height 42
click at [881, 98] on input "**********" at bounding box center [859, 97] width 109 height 13
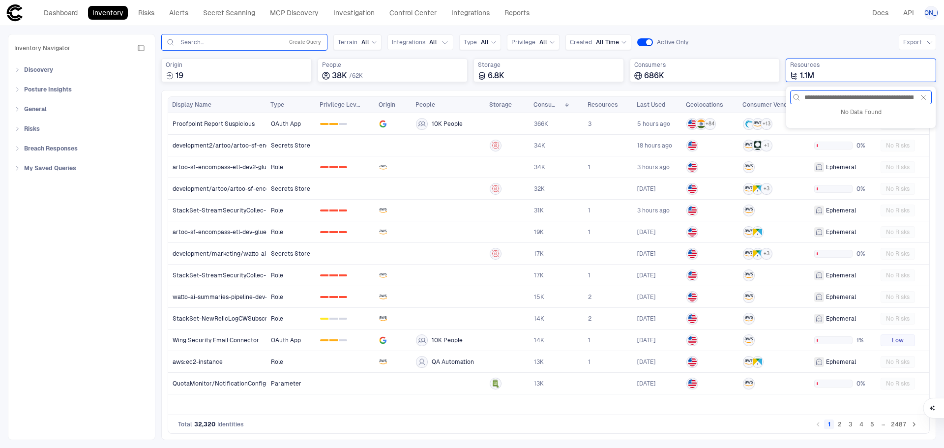
drag, startPoint x: 881, startPoint y: 98, endPoint x: 871, endPoint y: 101, distance: 10.1
click at [871, 101] on input "**********" at bounding box center [859, 97] width 109 height 13
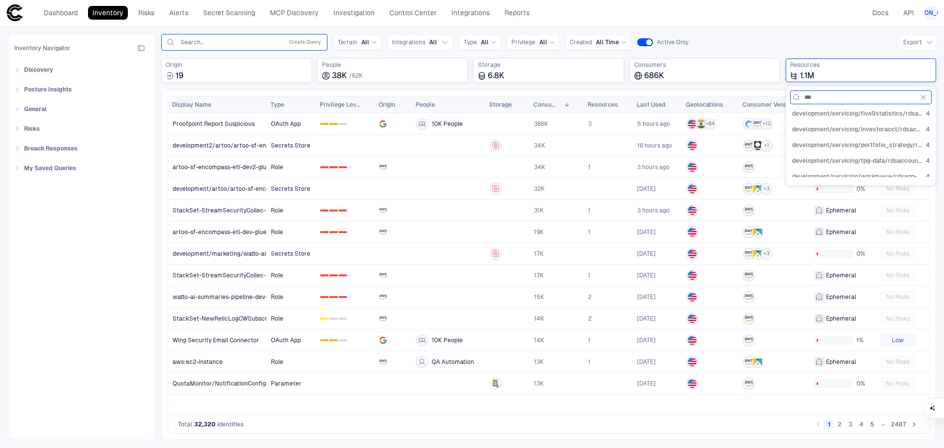
scroll to position [197, 0]
type input "***"
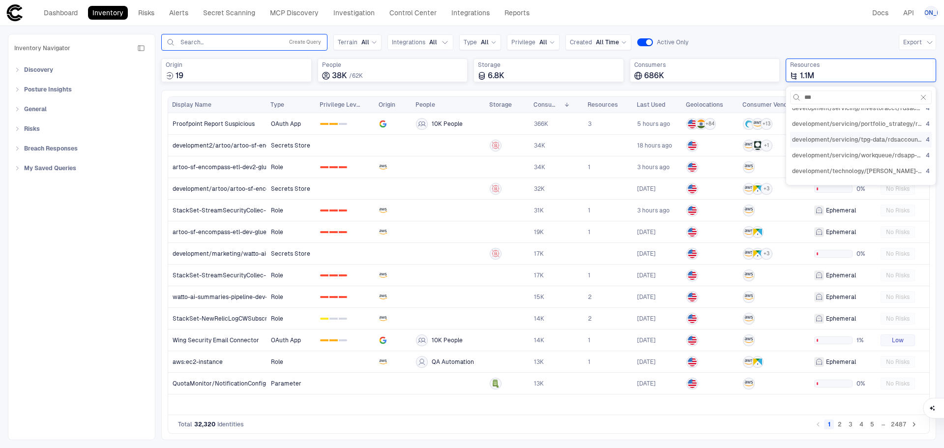
click at [828, 136] on div "development/servicing/tpg-data/rdsaccount-TdEftH 4" at bounding box center [862, 140] width 142 height 16
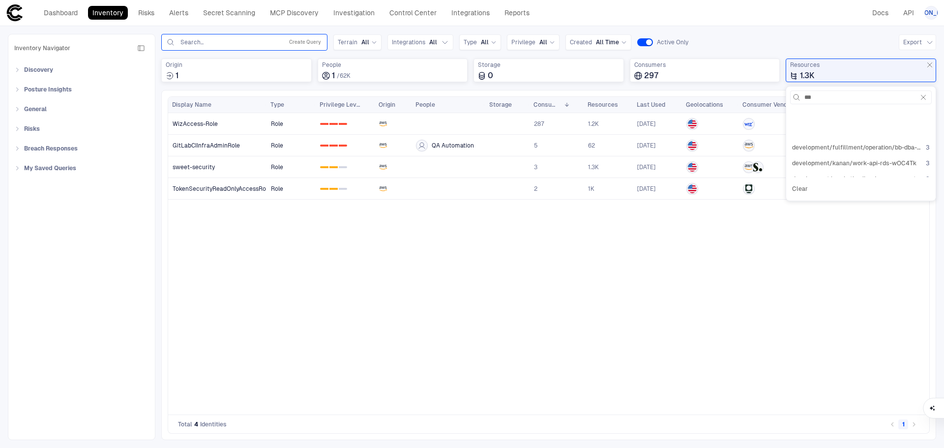
scroll to position [246, 0]
click at [836, 149] on div "development/production_support/docutech_rey/rdsaccount-VwXnxt 3" at bounding box center [862, 154] width 142 height 16
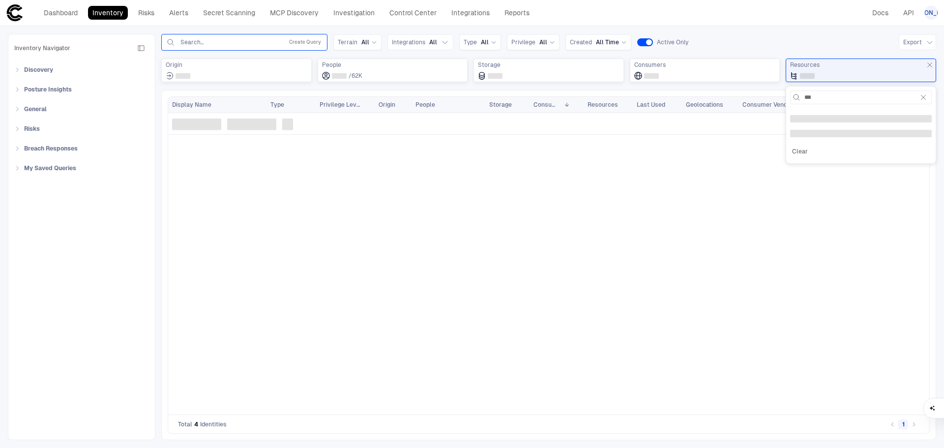
scroll to position [0, 0]
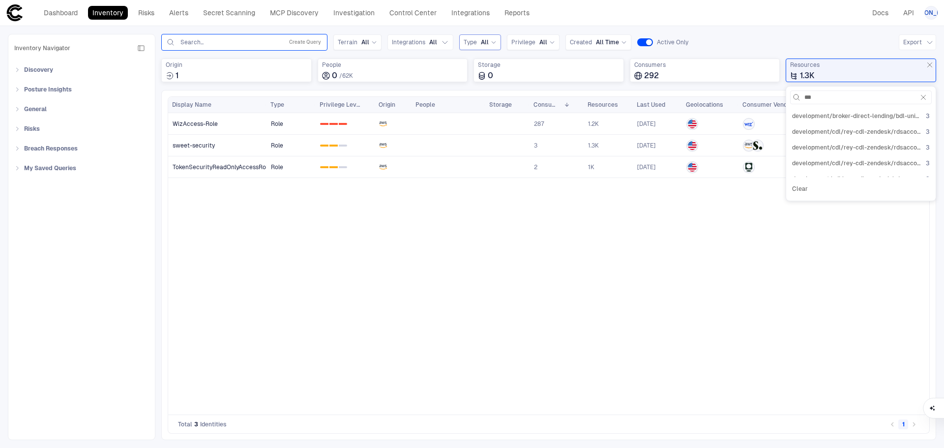
click at [484, 38] on div "Type All" at bounding box center [480, 42] width 33 height 11
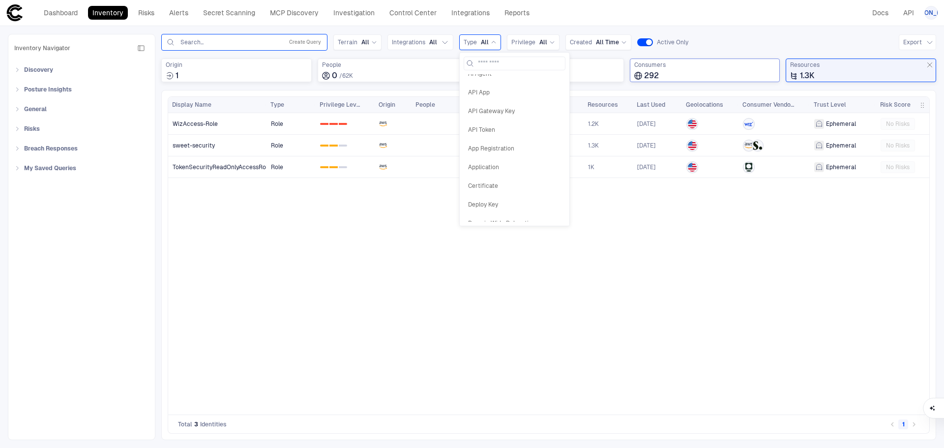
scroll to position [20, 0]
click at [760, 35] on div "Queries Search... Create Query Terrain All Integrations All Type All Access Key…" at bounding box center [548, 42] width 775 height 17
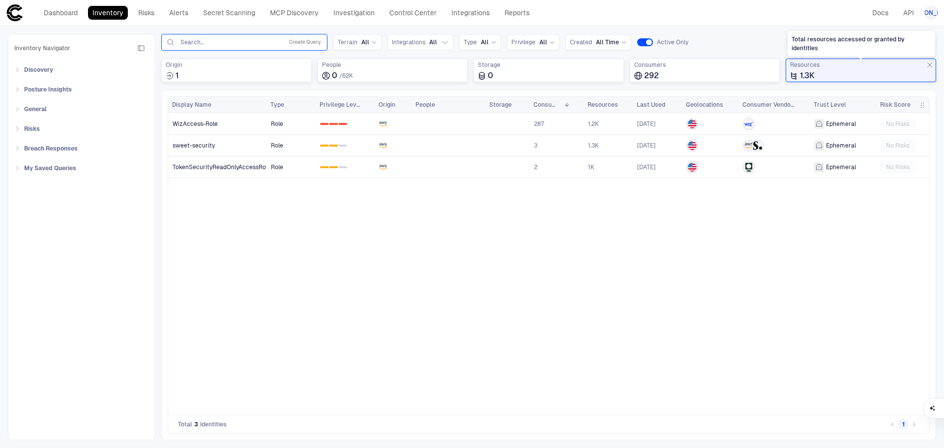
click at [932, 64] on icon "Total resources accessed or granted by identities" at bounding box center [930, 65] width 8 height 8
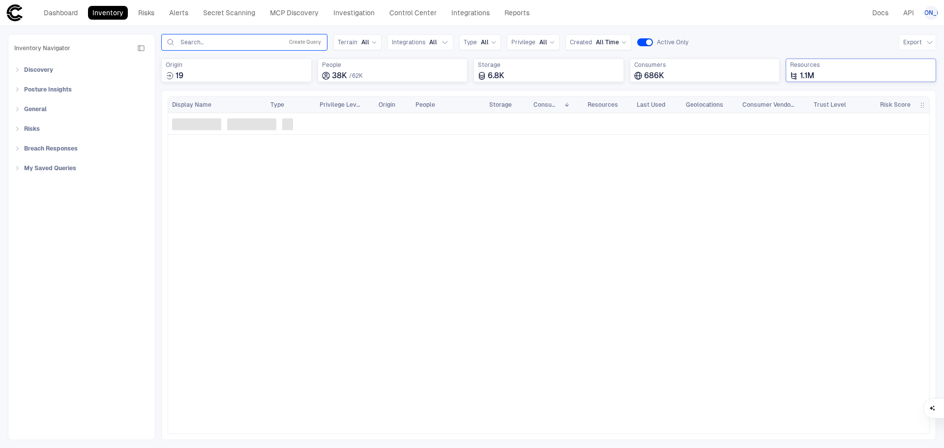
click at [734, 30] on div "Inventory Navigator Discovery AD Service Accounts Access from Non-Org Addresses…" at bounding box center [472, 237] width 944 height 422
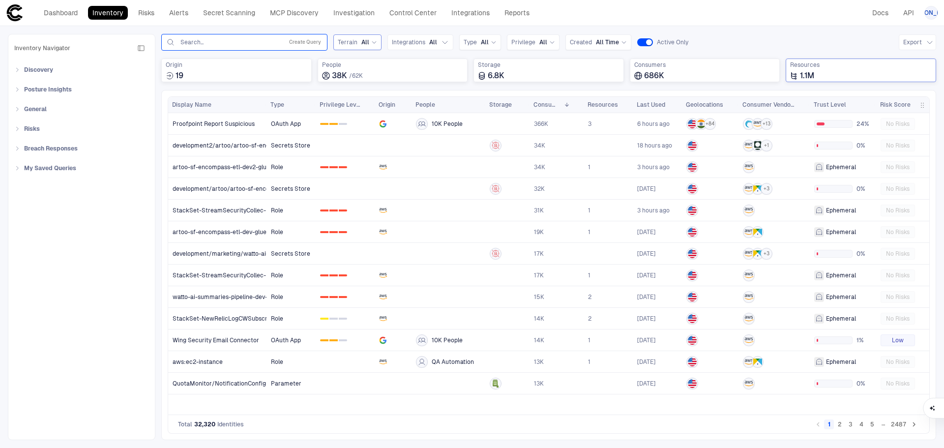
click at [377, 40] on div "Terrain All" at bounding box center [358, 42] width 48 height 16
click at [377, 41] on div "Terrain All" at bounding box center [358, 42] width 48 height 16
click at [449, 44] on button "Integrations All" at bounding box center [421, 42] width 66 height 16
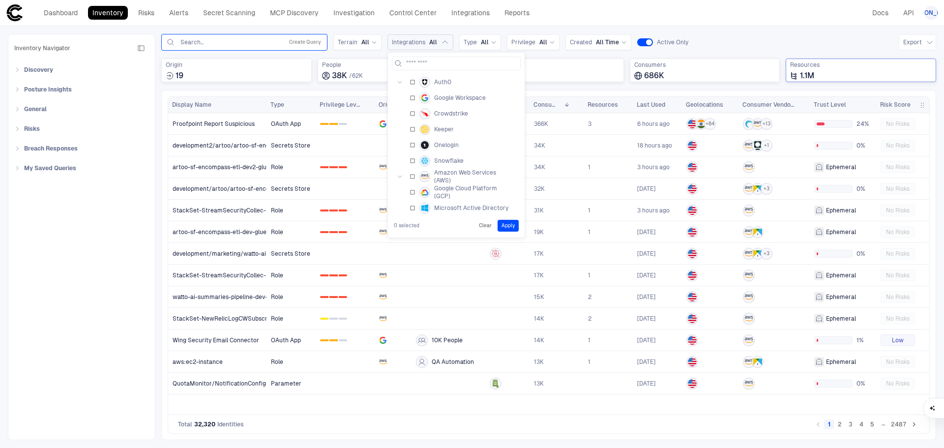
click at [450, 43] on button "Integrations All" at bounding box center [421, 42] width 66 height 16
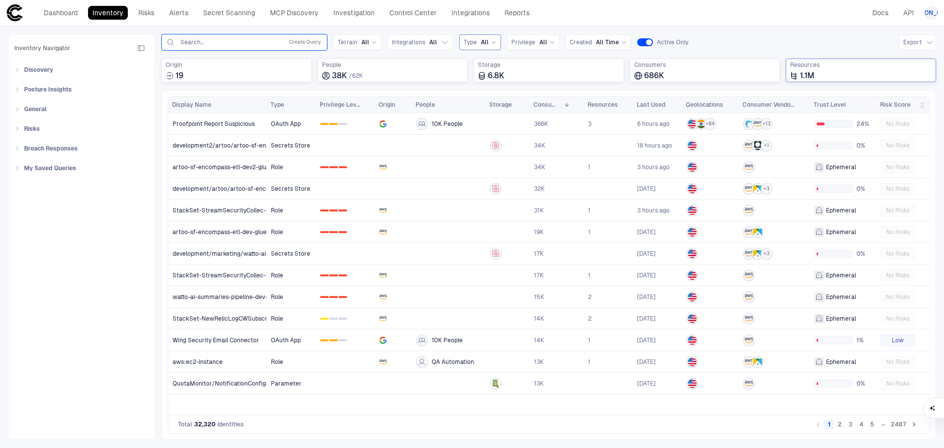
click at [491, 41] on icon at bounding box center [494, 42] width 6 height 6
click at [549, 20] on div "Dashboard Inventory Risks Alerts Secret Scanning MCP Discovery Investigation Co…" at bounding box center [472, 13] width 933 height 18
drag, startPoint x: 91, startPoint y: 9, endPoint x: 65, endPoint y: 10, distance: 26.6
click at [91, 9] on link "Inventory" at bounding box center [108, 13] width 40 height 14
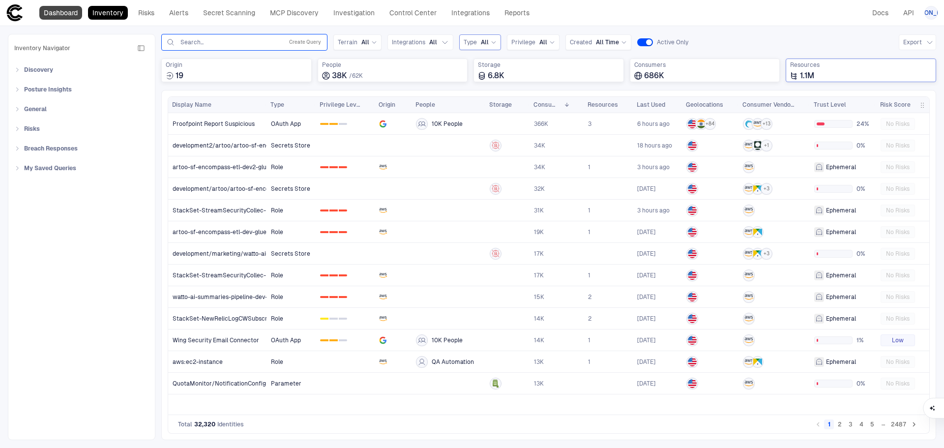
click at [48, 11] on link "Dashboard" at bounding box center [60, 13] width 43 height 14
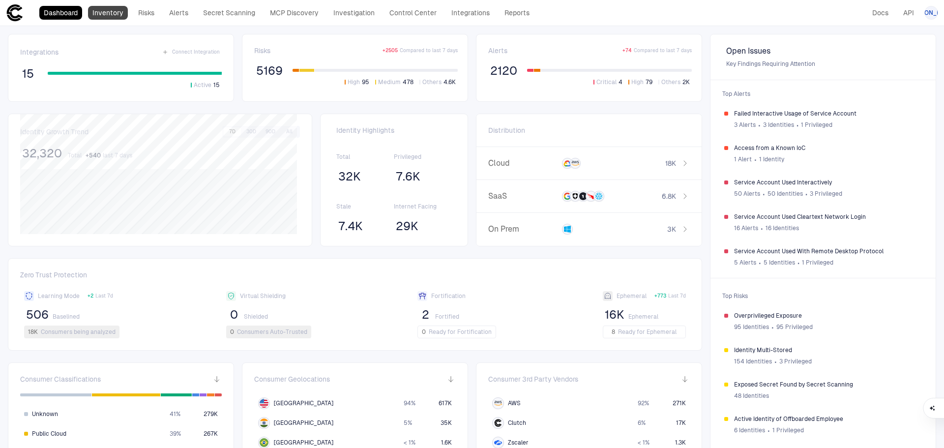
click at [109, 9] on link "Inventory" at bounding box center [108, 13] width 40 height 14
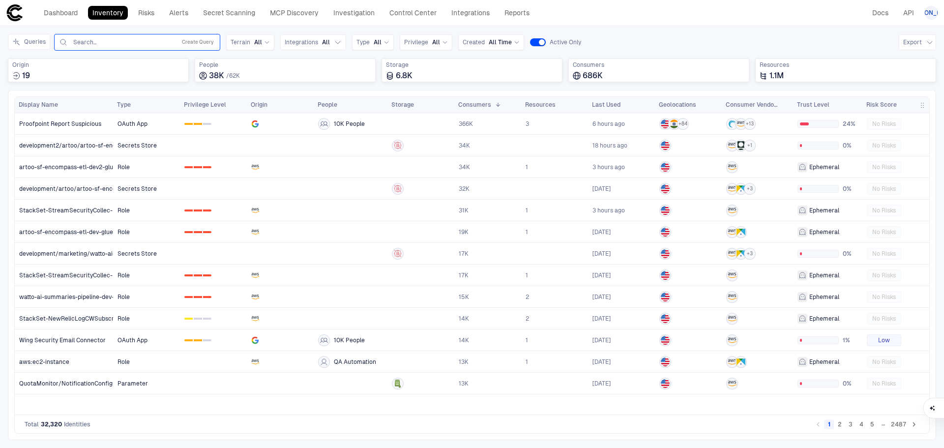
click at [127, 49] on div "Search... Create Query" at bounding box center [137, 42] width 166 height 17
click at [127, 44] on input "text" at bounding box center [122, 42] width 100 height 8
paste input "**********"
type input "**********"
drag, startPoint x: 130, startPoint y: 43, endPoint x: 69, endPoint y: 37, distance: 60.7
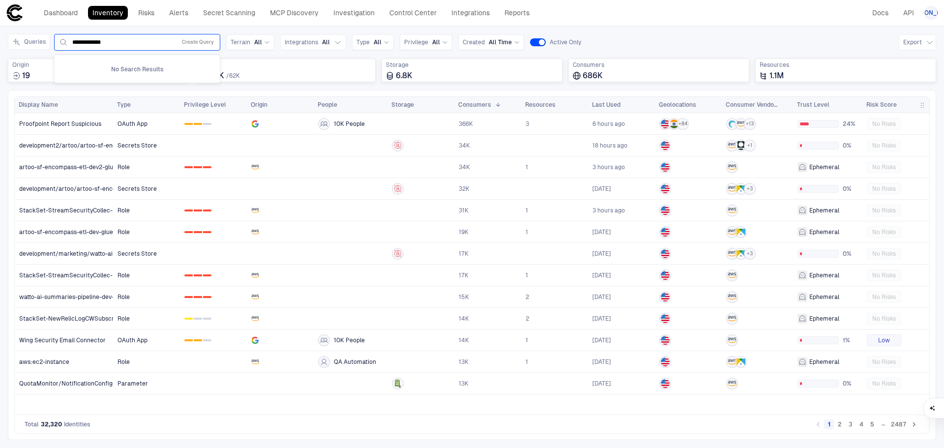
click at [69, 37] on div "**********" at bounding box center [137, 42] width 157 height 12
click at [89, 42] on input "text" at bounding box center [122, 42] width 100 height 8
paste input "**********"
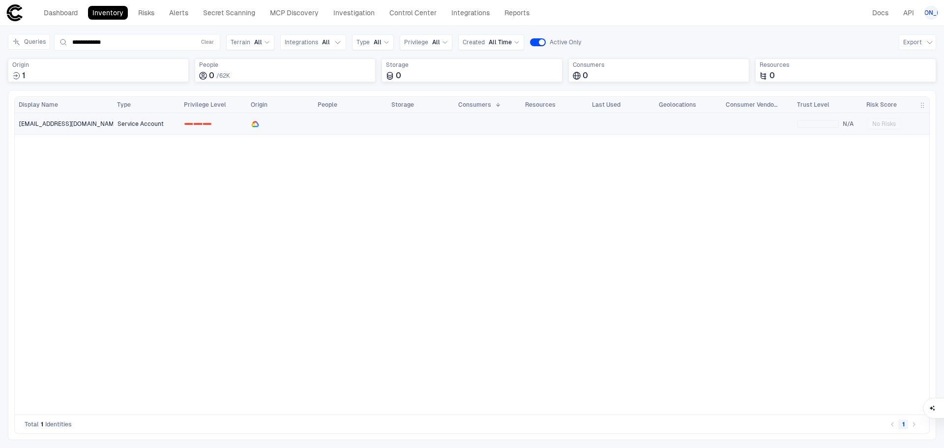
click at [45, 126] on span "[EMAIL_ADDRESS][DOMAIN_NAME]" at bounding box center [69, 124] width 100 height 8
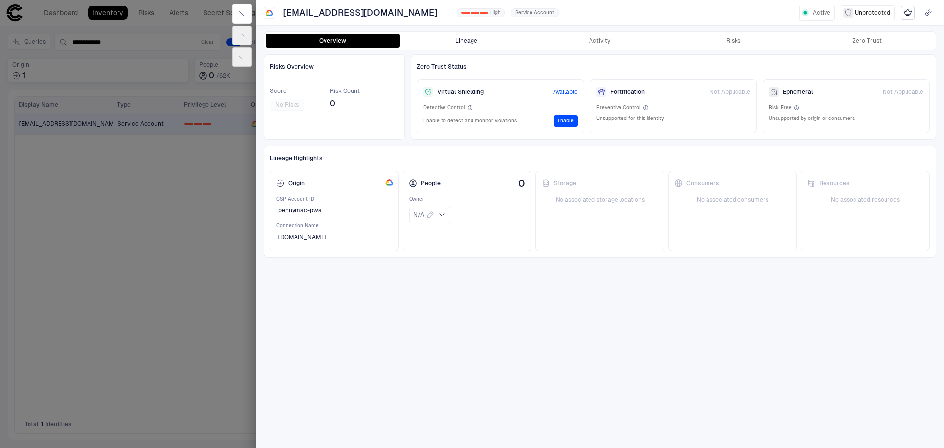
click at [461, 46] on button "Lineage" at bounding box center [467, 41] width 134 height 14
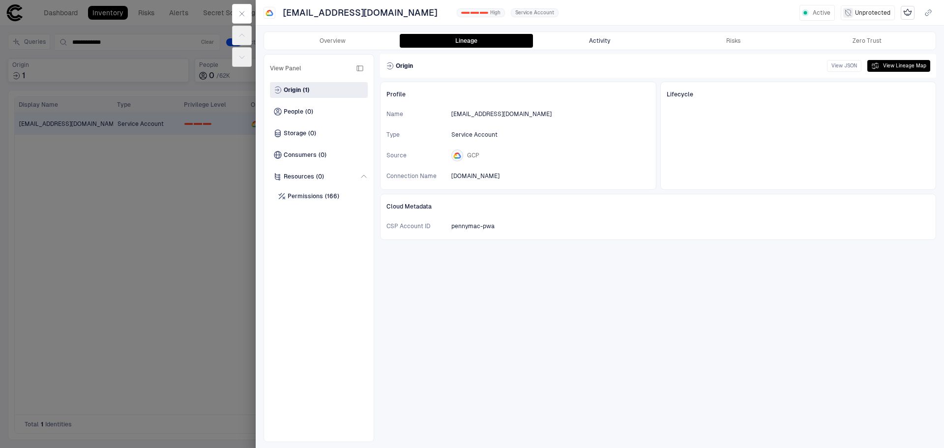
click at [601, 37] on button "Activity" at bounding box center [600, 41] width 134 height 14
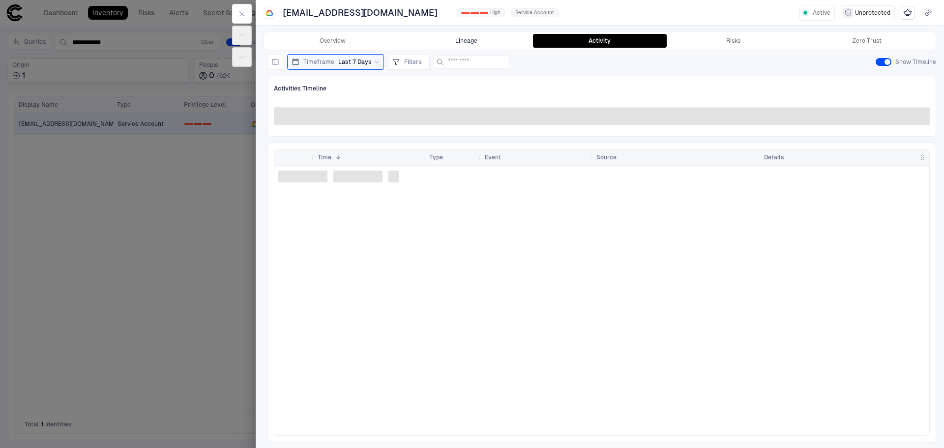
click at [474, 34] on div "Overview Lineage Activity Risks Zero Trust" at bounding box center [600, 41] width 672 height 18
drag, startPoint x: 462, startPoint y: 45, endPoint x: 456, endPoint y: 48, distance: 7.0
click at [461, 45] on button "Lineage" at bounding box center [467, 41] width 134 height 14
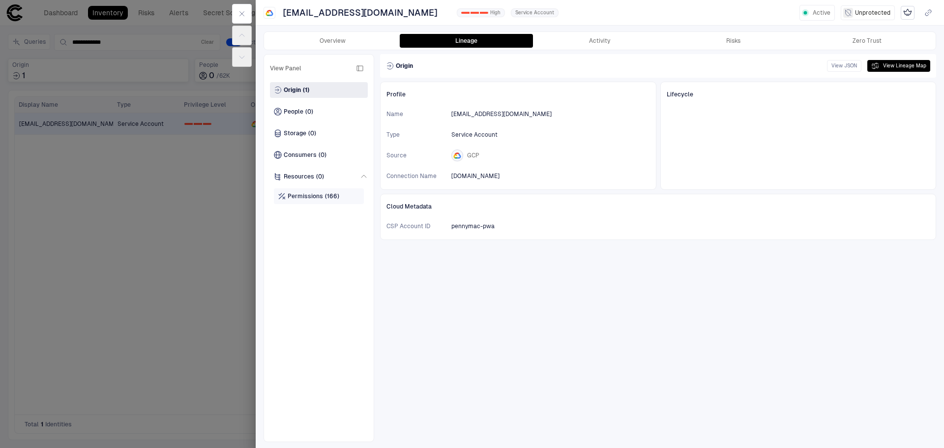
click at [321, 194] on span "Permissions" at bounding box center [305, 196] width 35 height 8
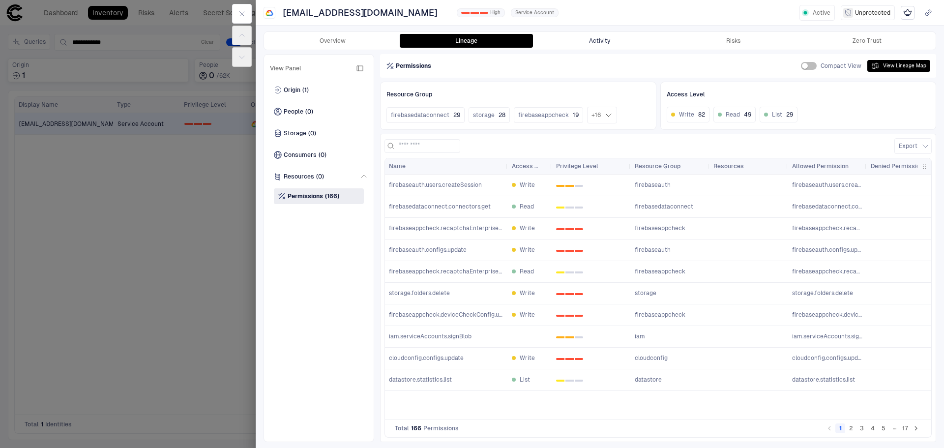
click at [588, 41] on button "Activity" at bounding box center [600, 41] width 134 height 14
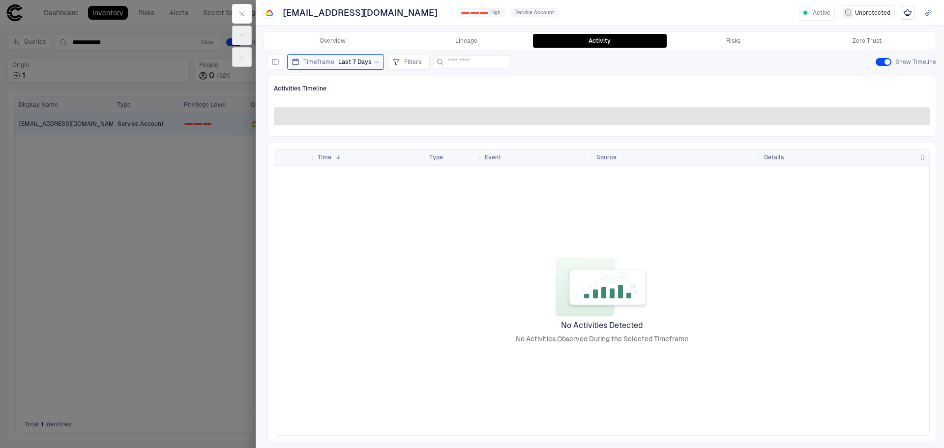
click at [377, 60] on div "Timeframe Last 7 Days" at bounding box center [335, 62] width 97 height 16
click at [320, 160] on span "Last 90 Days" at bounding box center [319, 161] width 36 height 8
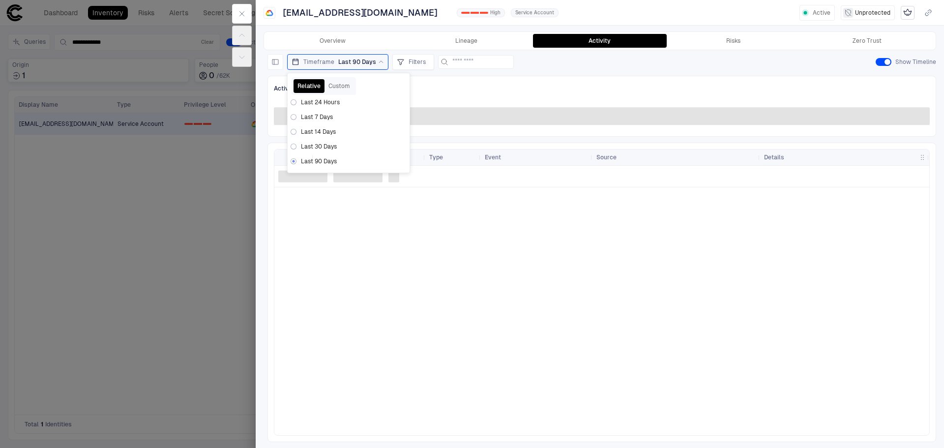
click at [164, 170] on div at bounding box center [472, 224] width 944 height 448
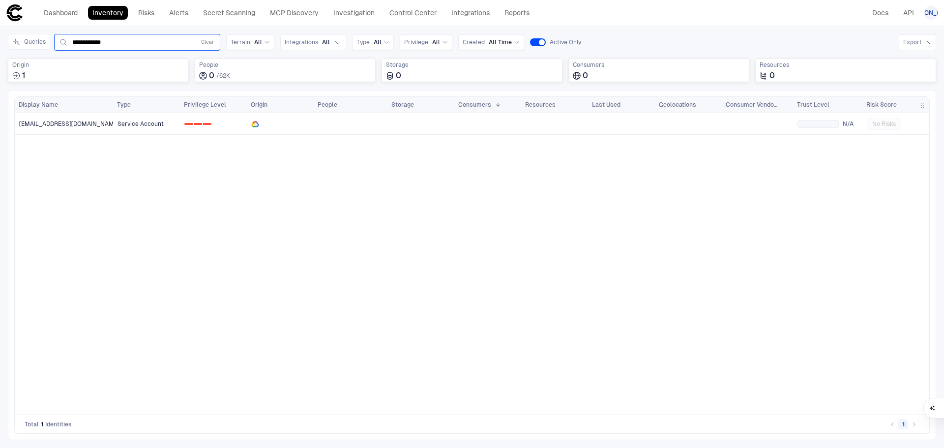
click at [159, 35] on div "**********" at bounding box center [137, 42] width 166 height 17
drag, startPoint x: 151, startPoint y: 41, endPoint x: 27, endPoint y: 44, distance: 123.5
click at [27, 44] on div "**********" at bounding box center [114, 42] width 213 height 17
paste input "********"
click at [85, 122] on span "[EMAIL_ADDRESS][DOMAIN_NAME]" at bounding box center [69, 124] width 100 height 8
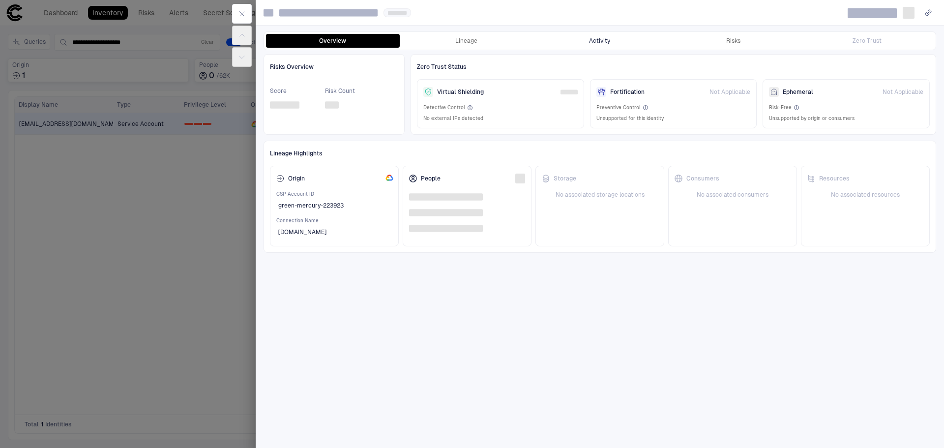
click at [605, 39] on button "Activity" at bounding box center [600, 41] width 134 height 14
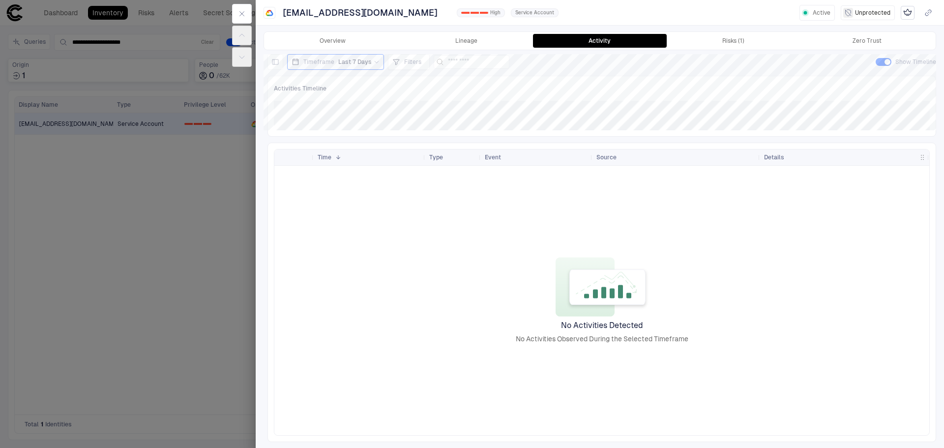
click at [24, 193] on div at bounding box center [472, 224] width 944 height 448
click at [91, 7] on link "Inventory" at bounding box center [108, 13] width 40 height 14
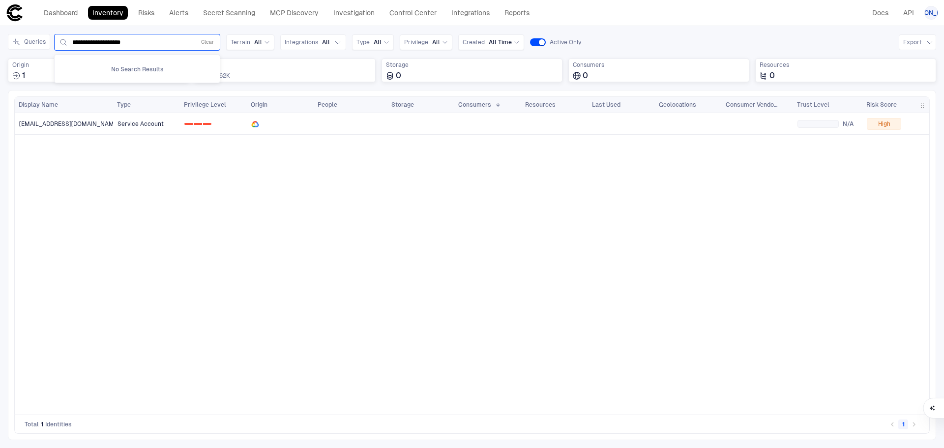
drag, startPoint x: 151, startPoint y: 41, endPoint x: 60, endPoint y: 35, distance: 90.7
click at [51, 37] on div "**********" at bounding box center [114, 42] width 213 height 17
paste input "text"
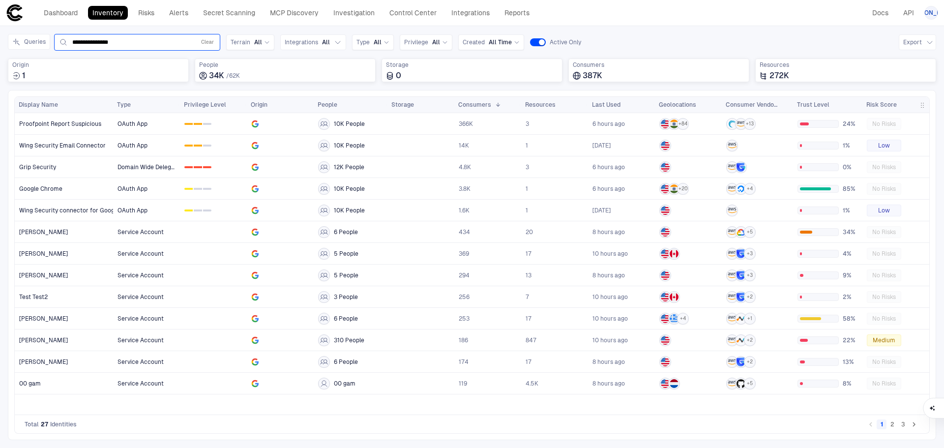
click at [142, 43] on input "**********" at bounding box center [131, 42] width 119 height 8
drag, startPoint x: 91, startPoint y: 43, endPoint x: 178, endPoint y: 40, distance: 86.6
click at [178, 40] on input "**********" at bounding box center [131, 42] width 119 height 8
click at [34, 385] on span "00 gam" at bounding box center [30, 384] width 22 height 8
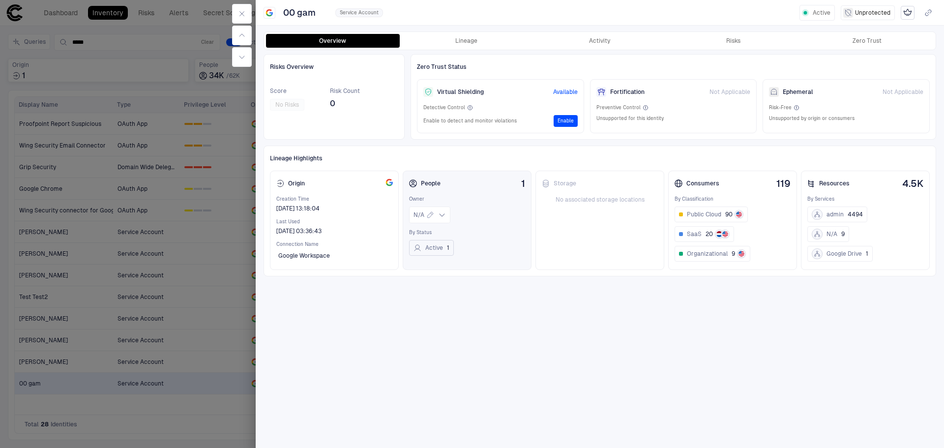
click at [442, 249] on button "Active 1" at bounding box center [431, 248] width 45 height 16
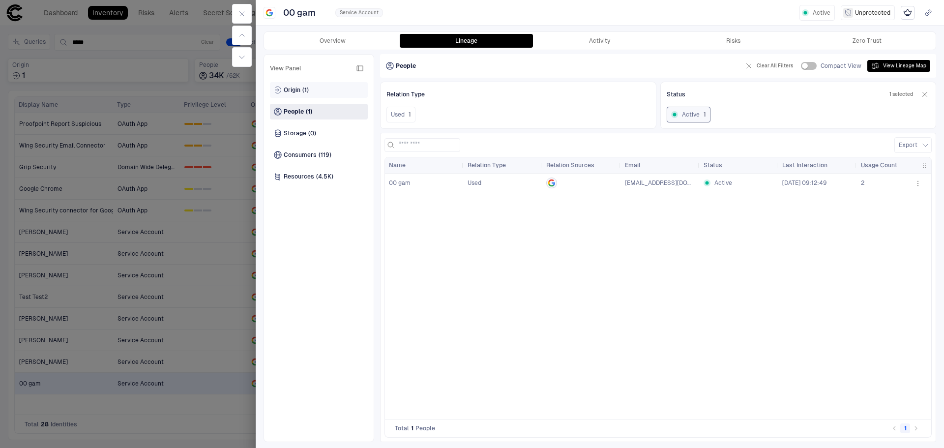
click at [299, 89] on span "Origin" at bounding box center [292, 90] width 17 height 8
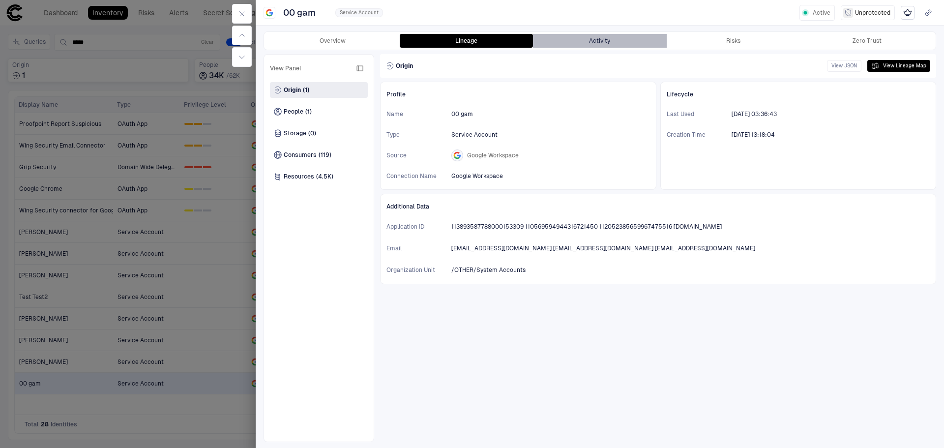
click at [599, 46] on button "Activity" at bounding box center [600, 41] width 134 height 14
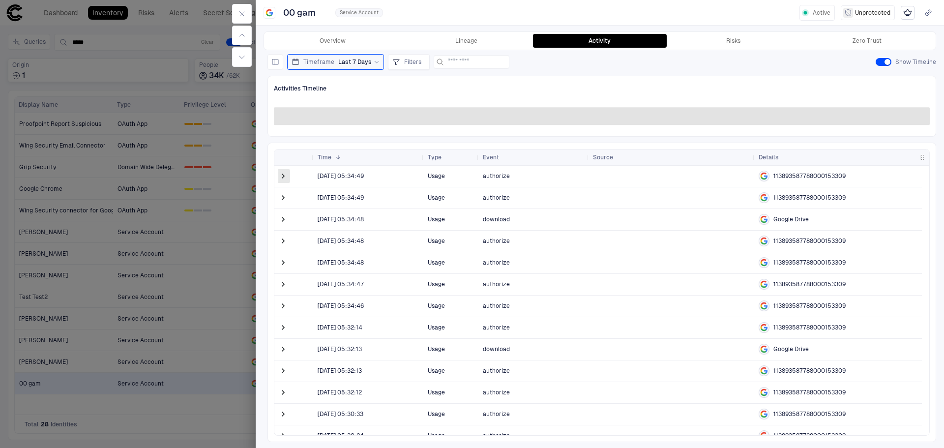
click at [285, 177] on span at bounding box center [283, 176] width 10 height 10
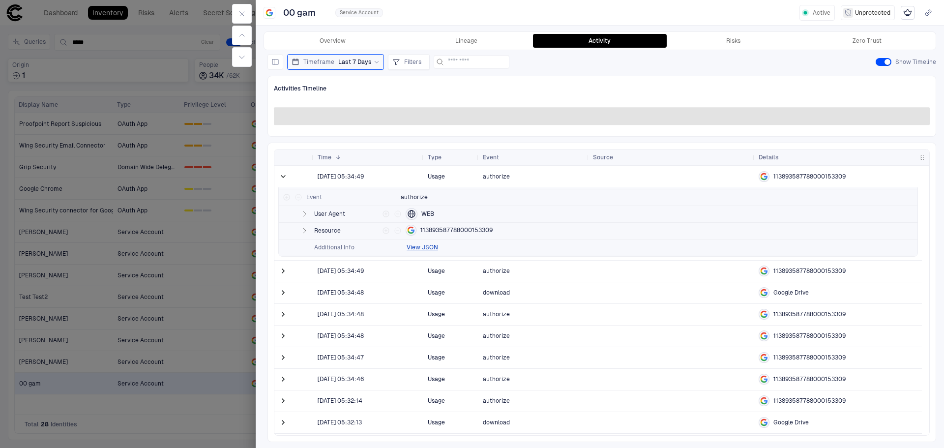
scroll to position [49, 0]
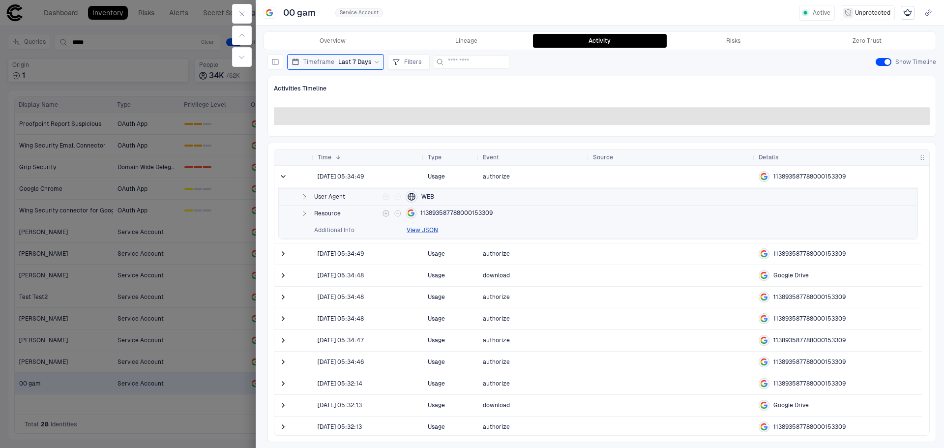
click at [309, 213] on button "button" at bounding box center [305, 214] width 12 height 12
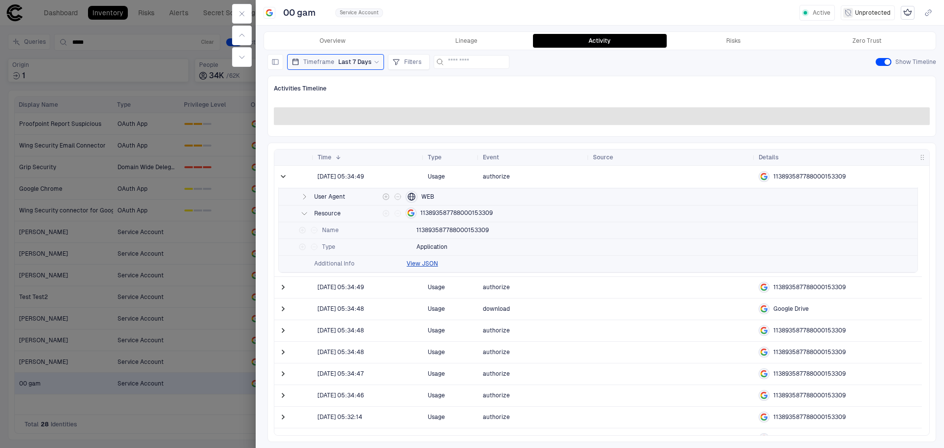
click at [306, 197] on icon "button" at bounding box center [305, 196] width 2 height 5
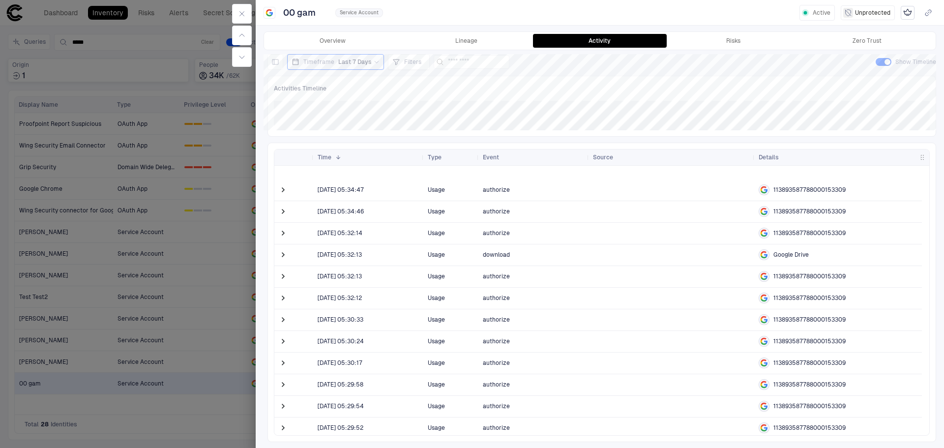
scroll to position [529, 0]
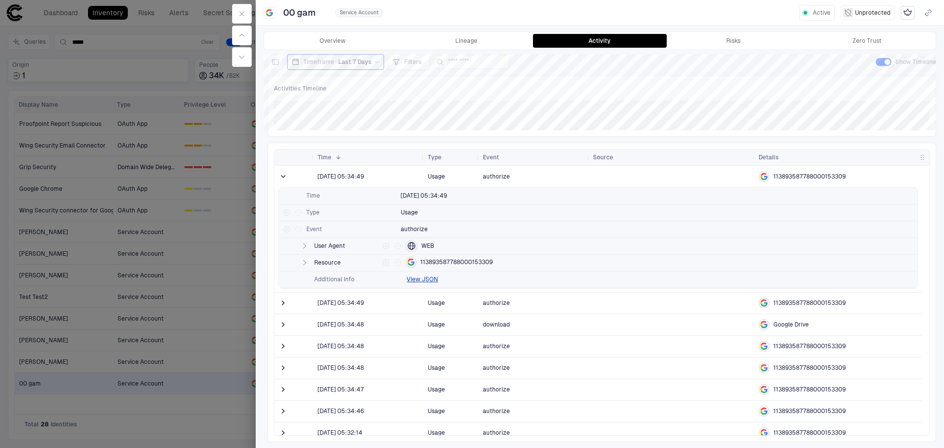
click at [150, 59] on div at bounding box center [472, 224] width 944 height 448
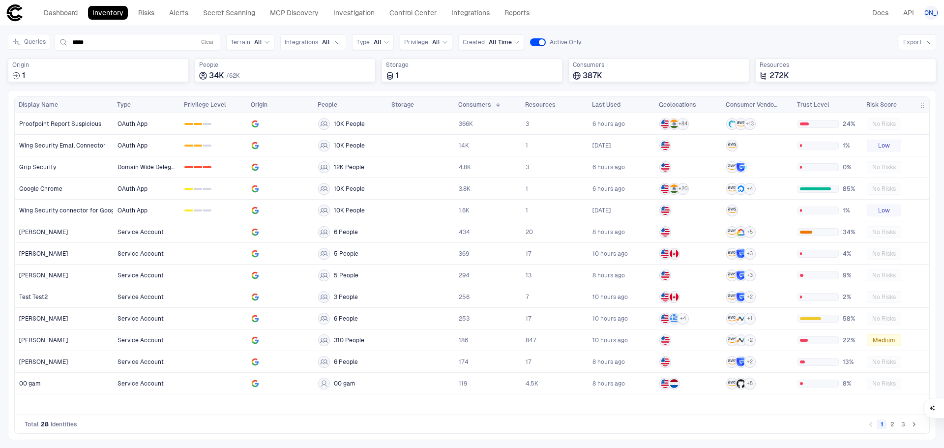
click at [91, 7] on link "Inventory" at bounding box center [108, 13] width 40 height 14
click at [95, 12] on link "Inventory" at bounding box center [108, 13] width 40 height 14
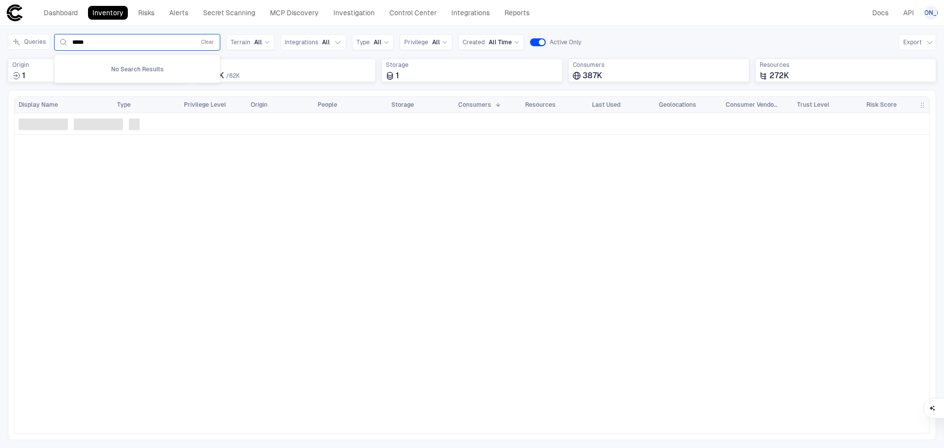
drag, startPoint x: 108, startPoint y: 42, endPoint x: 54, endPoint y: 43, distance: 53.6
click at [54, 43] on div "***** Clear" at bounding box center [137, 42] width 166 height 17
paste input "*********"
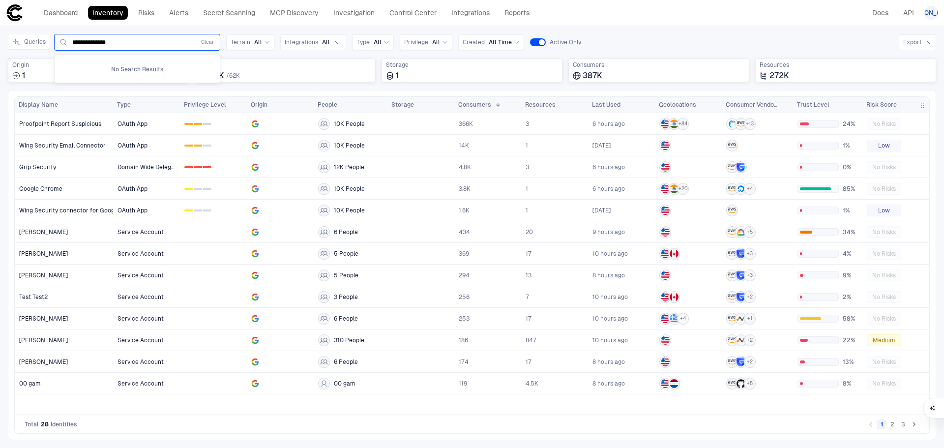
type input "**********"
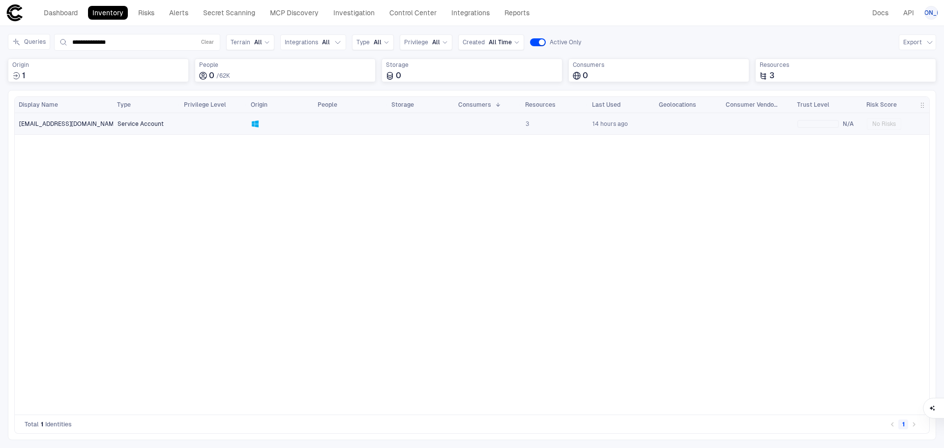
click at [78, 120] on span "[EMAIL_ADDRESS][DOMAIN_NAME]" at bounding box center [69, 124] width 100 height 8
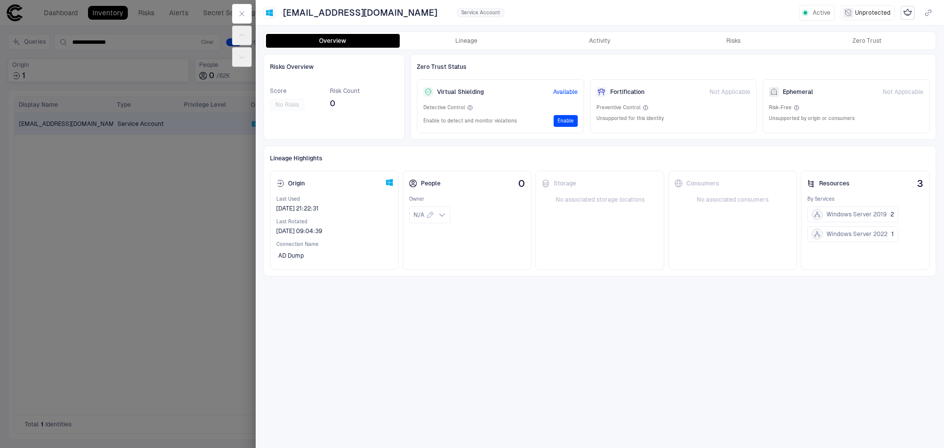
drag, startPoint x: 114, startPoint y: 42, endPoint x: 116, endPoint y: 27, distance: 15.3
click at [114, 42] on div at bounding box center [472, 224] width 944 height 448
click at [113, 13] on link "Inventory" at bounding box center [108, 13] width 40 height 14
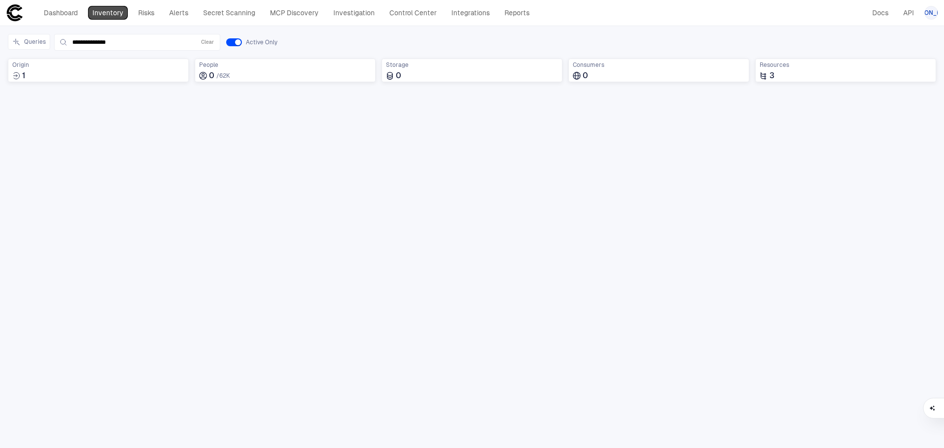
drag, startPoint x: 113, startPoint y: 13, endPoint x: 110, endPoint y: 23, distance: 10.4
click at [112, 13] on link "Inventory" at bounding box center [108, 13] width 40 height 14
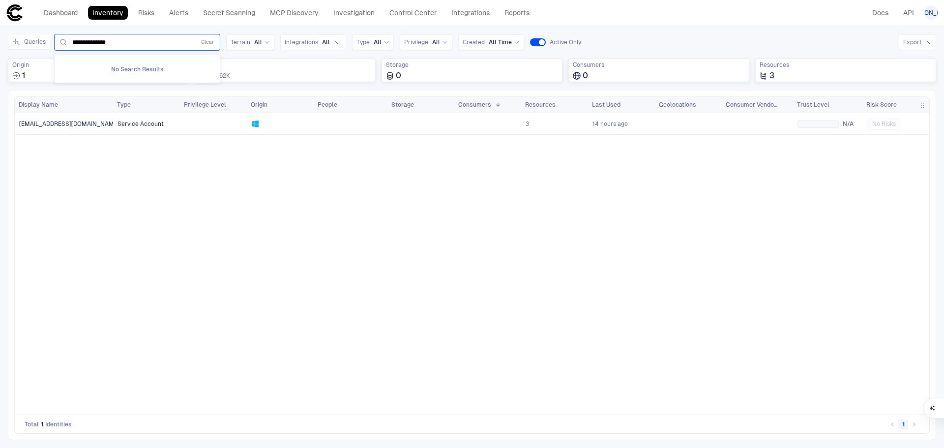
drag, startPoint x: 87, startPoint y: 44, endPoint x: 100, endPoint y: 78, distance: 36.3
click at [79, 43] on input "**********" at bounding box center [131, 42] width 119 height 8
click at [95, 168] on div "[EMAIL_ADDRESS][DOMAIN_NAME] Service Account 3 14 hours ago N/A No Risks" at bounding box center [472, 264] width 915 height 302
click at [88, 123] on span "[EMAIL_ADDRESS][DOMAIN_NAME]" at bounding box center [69, 124] width 100 height 8
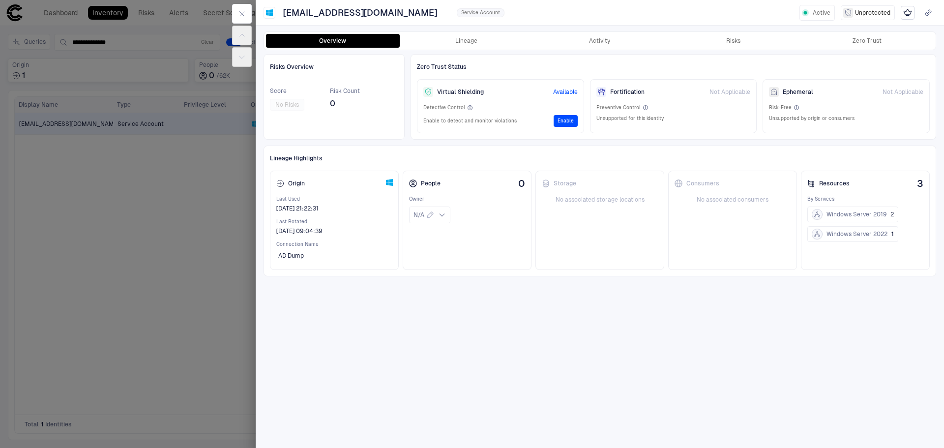
click at [441, 33] on div "Overview Lineage Activity Risks Zero Trust" at bounding box center [600, 41] width 672 height 18
click at [472, 47] on button "Lineage" at bounding box center [467, 41] width 134 height 14
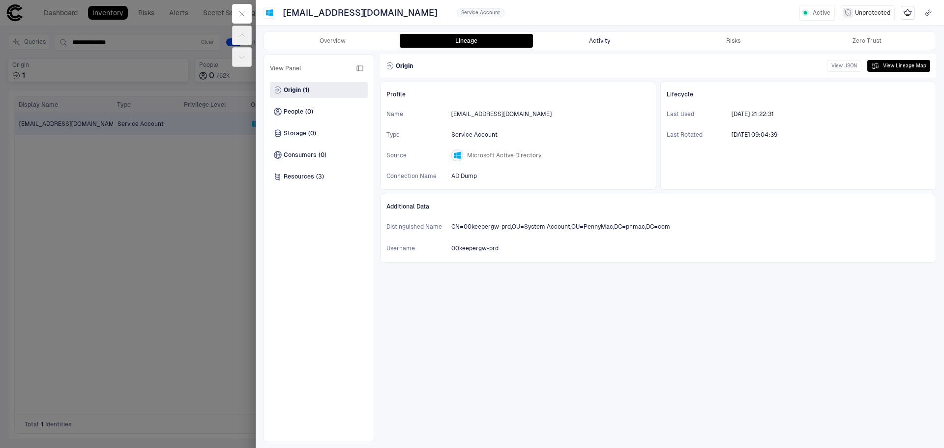
click at [575, 45] on button "Activity" at bounding box center [600, 41] width 134 height 14
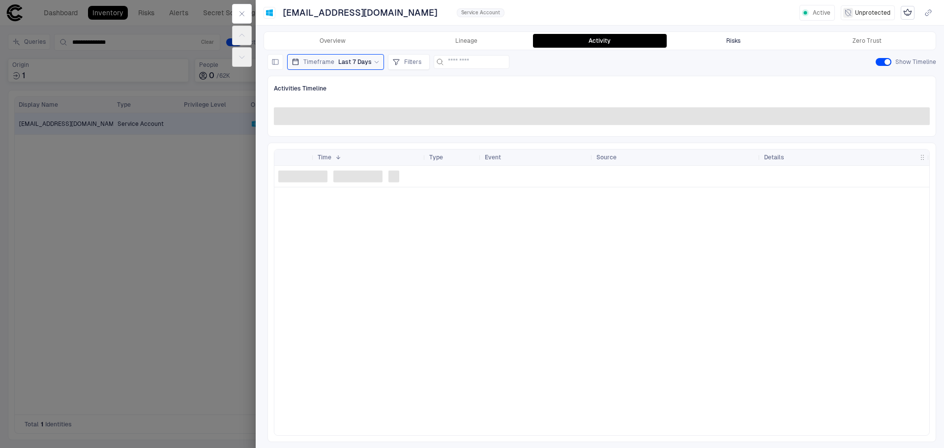
click at [718, 48] on div "Overview Lineage Activity Risks Zero Trust View Panel Usage ( ) Risk ( ) Threat…" at bounding box center [600, 236] width 689 height 423
drag, startPoint x: 722, startPoint y: 44, endPoint x: 727, endPoint y: 41, distance: 5.5
click at [722, 44] on button "Risks" at bounding box center [734, 41] width 134 height 14
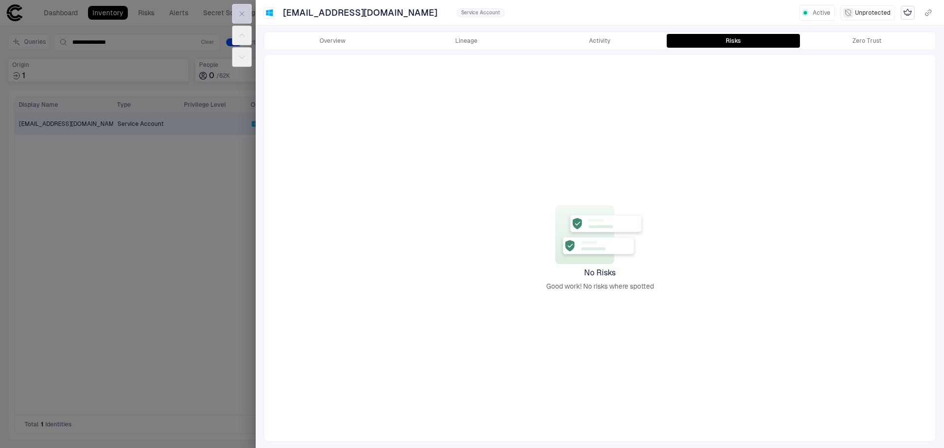
click at [242, 21] on button "button" at bounding box center [242, 14] width 20 height 20
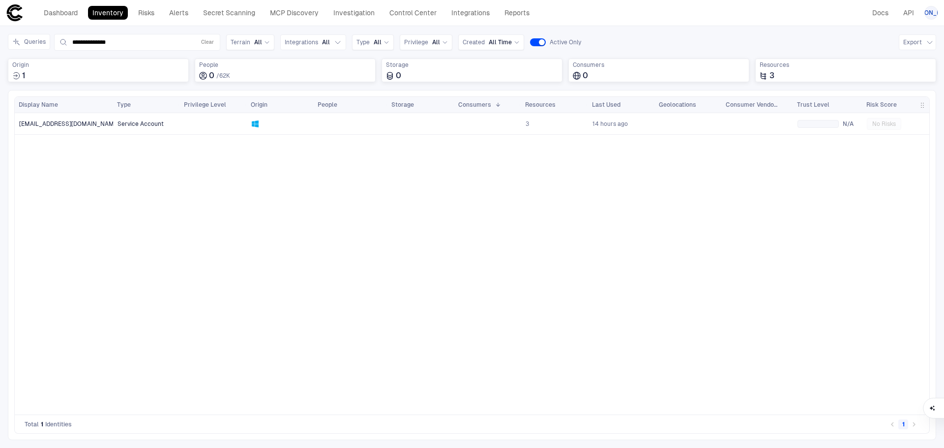
drag, startPoint x: 248, startPoint y: 178, endPoint x: 245, endPoint y: 125, distance: 52.7
click at [248, 178] on div "Service Account 3 14 hours ago N/A No Risks" at bounding box center [521, 264] width 817 height 302
click at [71, 14] on link "Dashboard" at bounding box center [60, 13] width 43 height 14
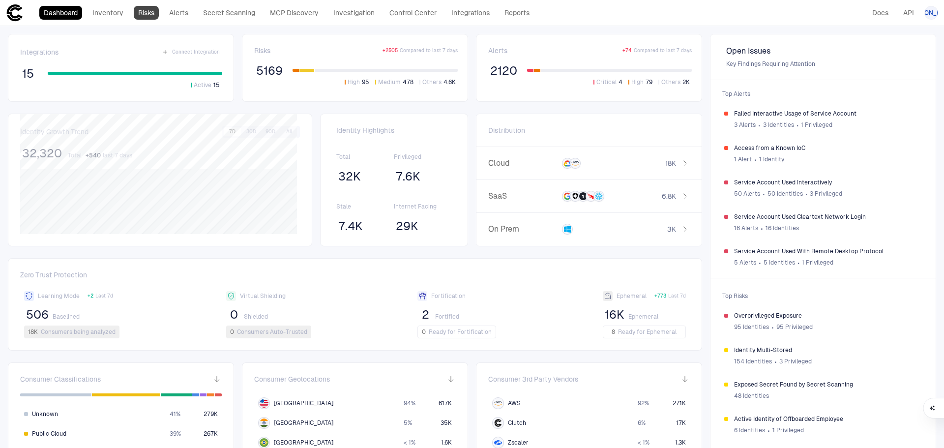
click at [147, 14] on link "Risks" at bounding box center [146, 13] width 25 height 14
